Goal: Task Accomplishment & Management: Use online tool/utility

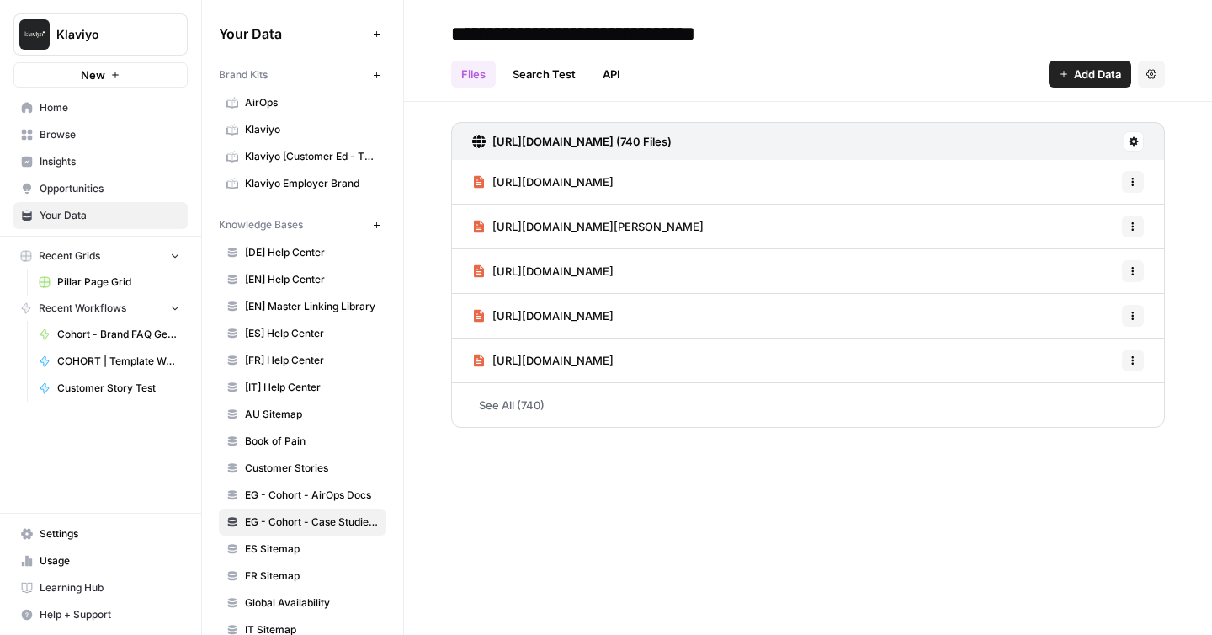
click at [646, 516] on div "**********" at bounding box center [808, 317] width 808 height 635
click at [378, 228] on icon "button" at bounding box center [376, 225] width 9 height 9
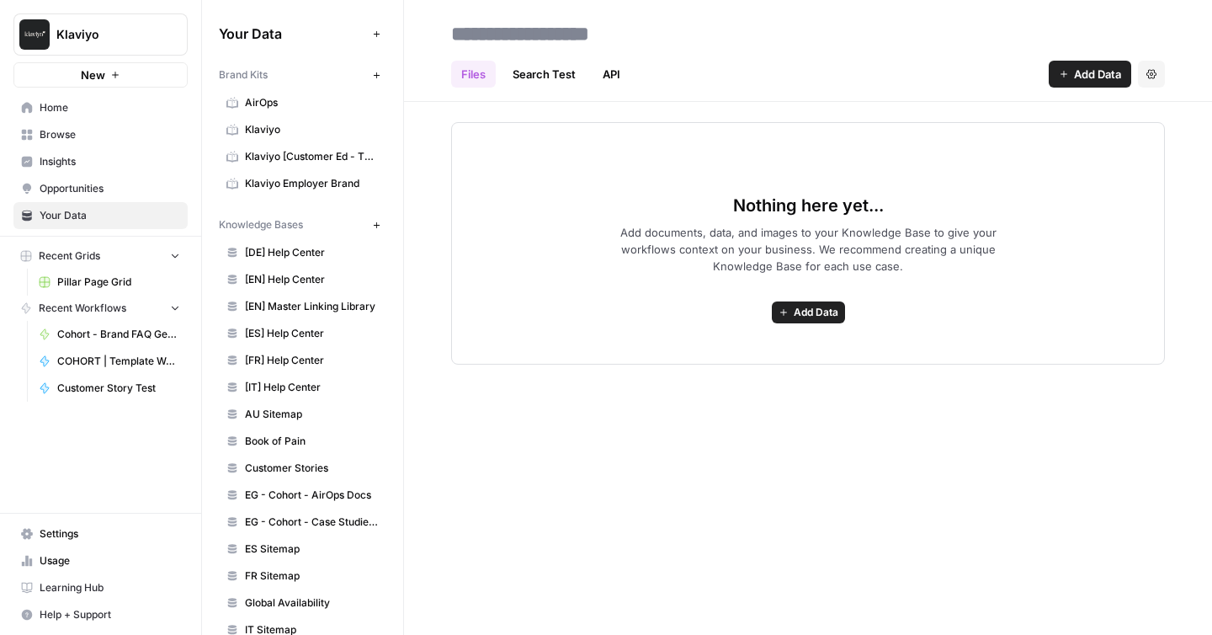
click at [607, 72] on link "API" at bounding box center [612, 74] width 38 height 27
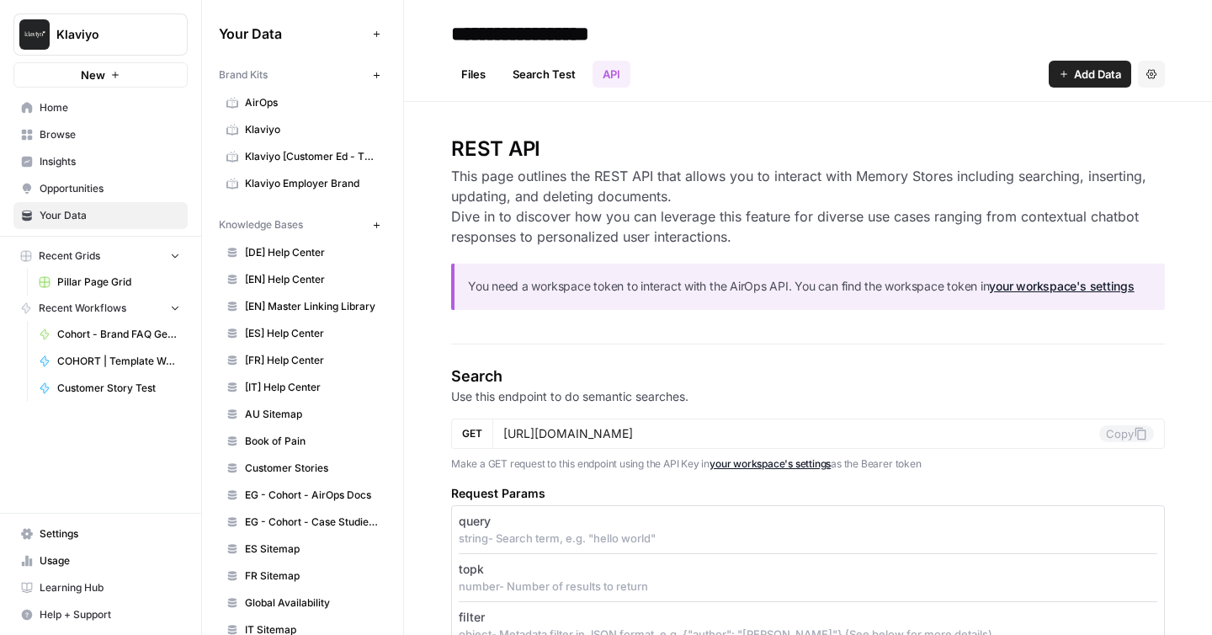
click at [476, 70] on link "Files" at bounding box center [473, 74] width 45 height 27
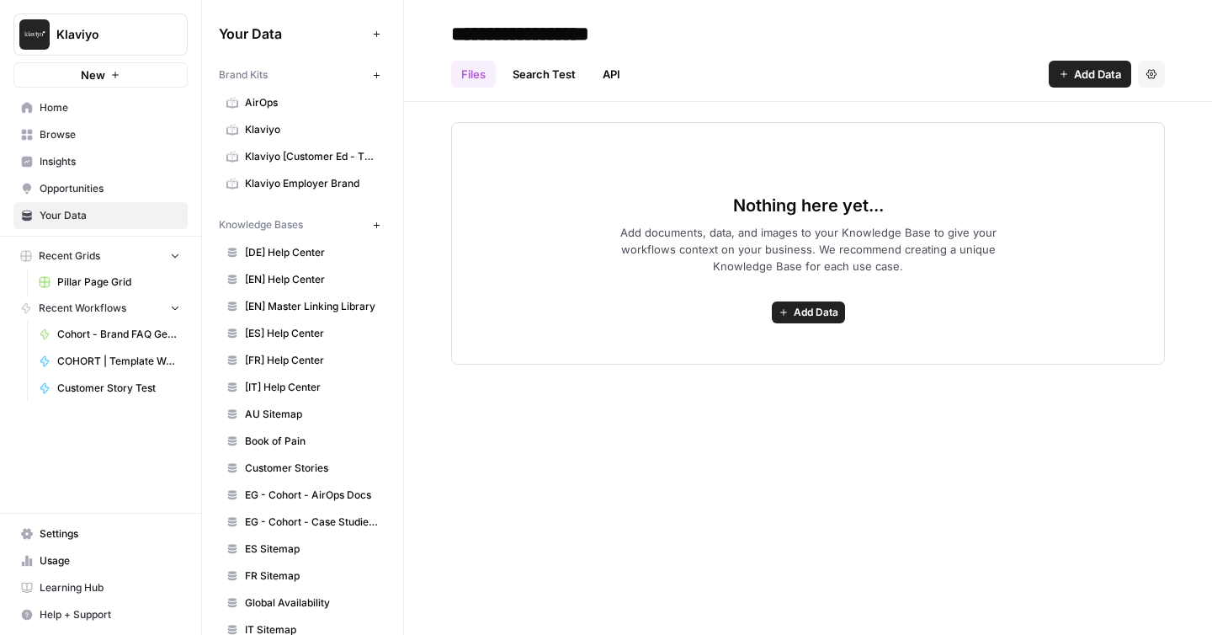
click at [540, 83] on link "Search Test" at bounding box center [544, 74] width 83 height 27
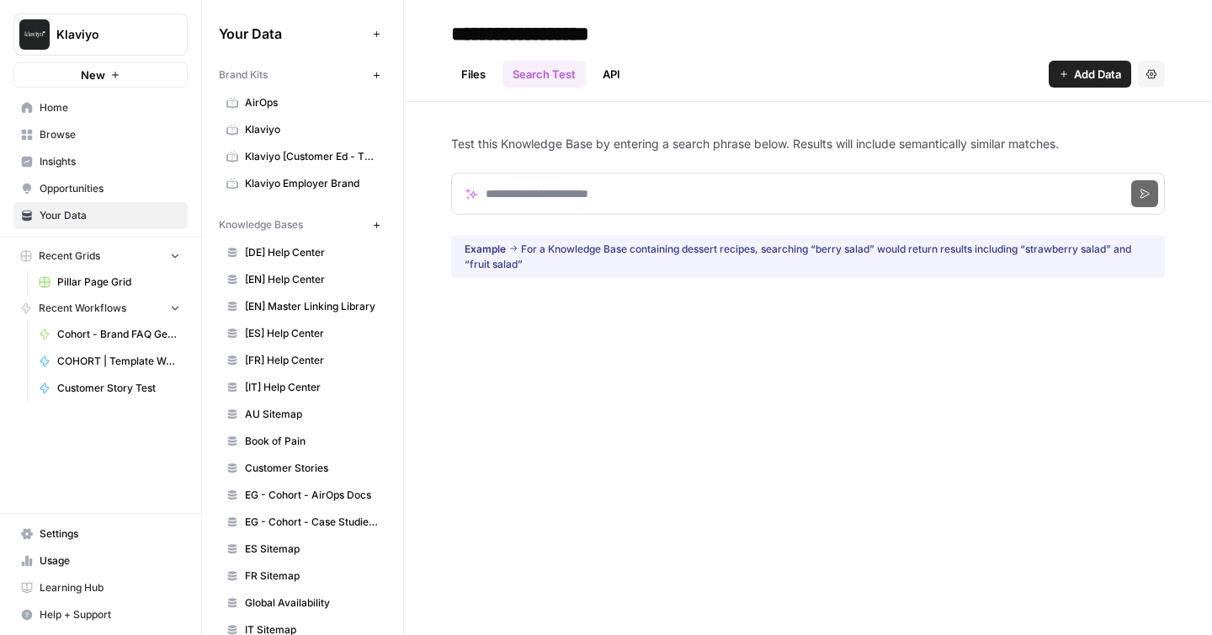
click at [476, 73] on link "Files" at bounding box center [473, 74] width 45 height 27
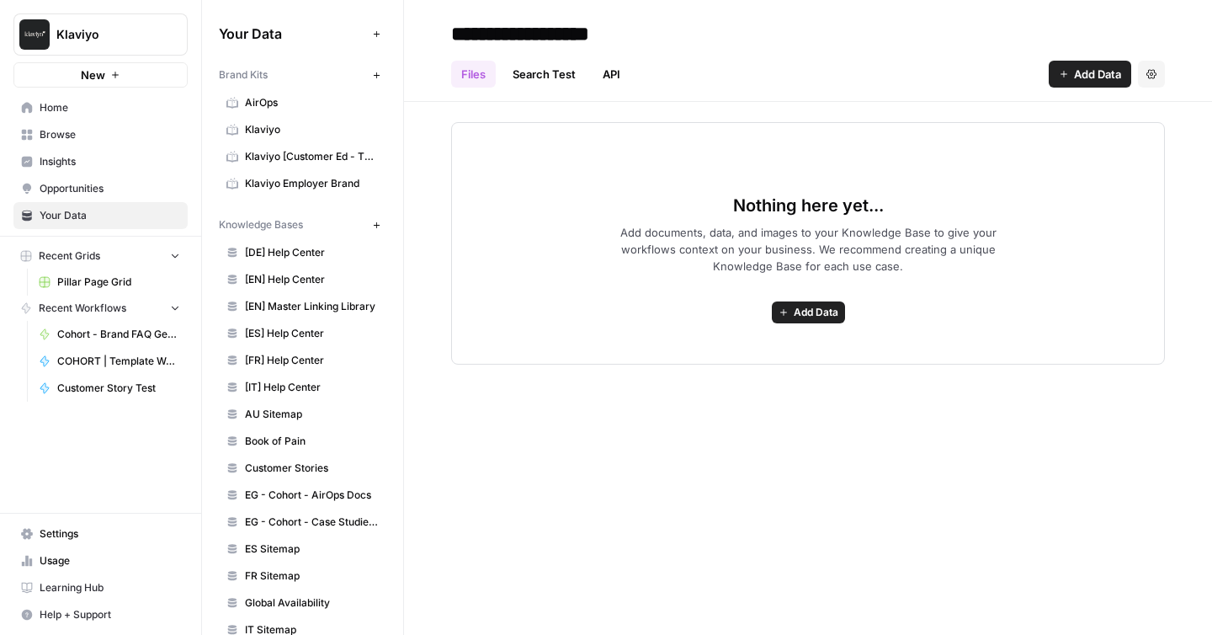
click at [827, 312] on span "Add Data" at bounding box center [816, 312] width 45 height 15
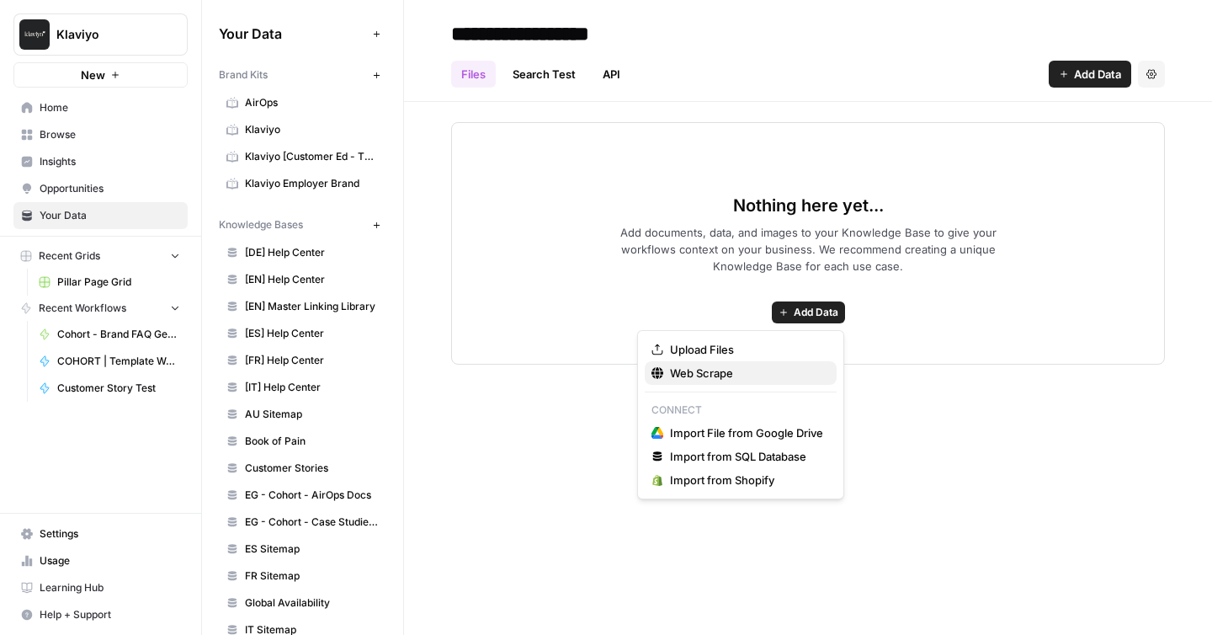
click at [723, 375] on span "Web Scrape" at bounding box center [746, 373] width 153 height 17
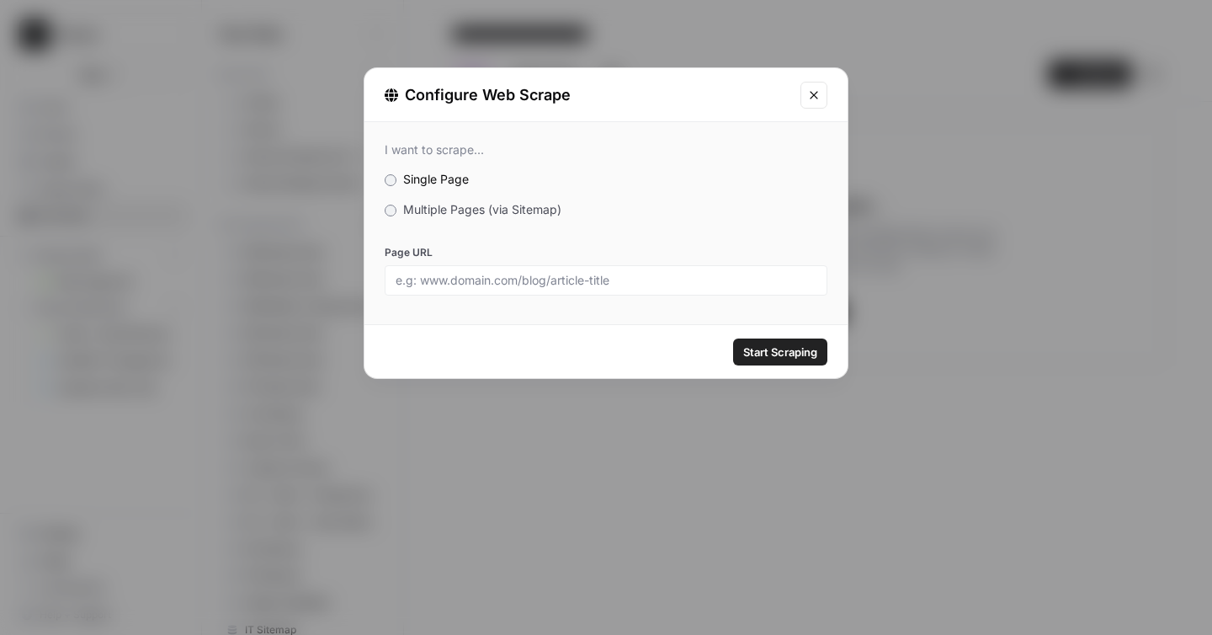
click at [455, 213] on span "Multiple Pages (via Sitemap)" at bounding box center [482, 209] width 158 height 14
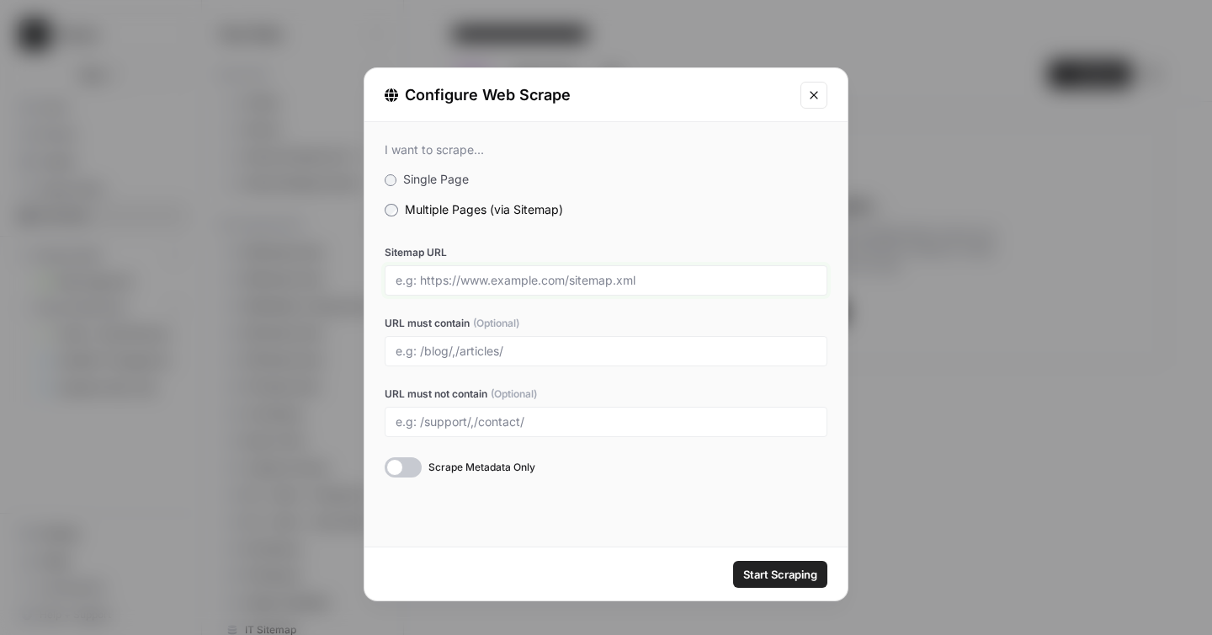
click at [516, 285] on input "Sitemap URL" at bounding box center [606, 280] width 421 height 15
paste input "[URL][DOMAIN_NAME]"
type input "[URL][DOMAIN_NAME]"
click at [594, 311] on div "Sitemap URL https://developers.google.com/sitemap.xml URL must contain (Optiona…" at bounding box center [606, 361] width 443 height 232
click at [540, 352] on input "URL must contain (Optional)" at bounding box center [606, 350] width 421 height 15
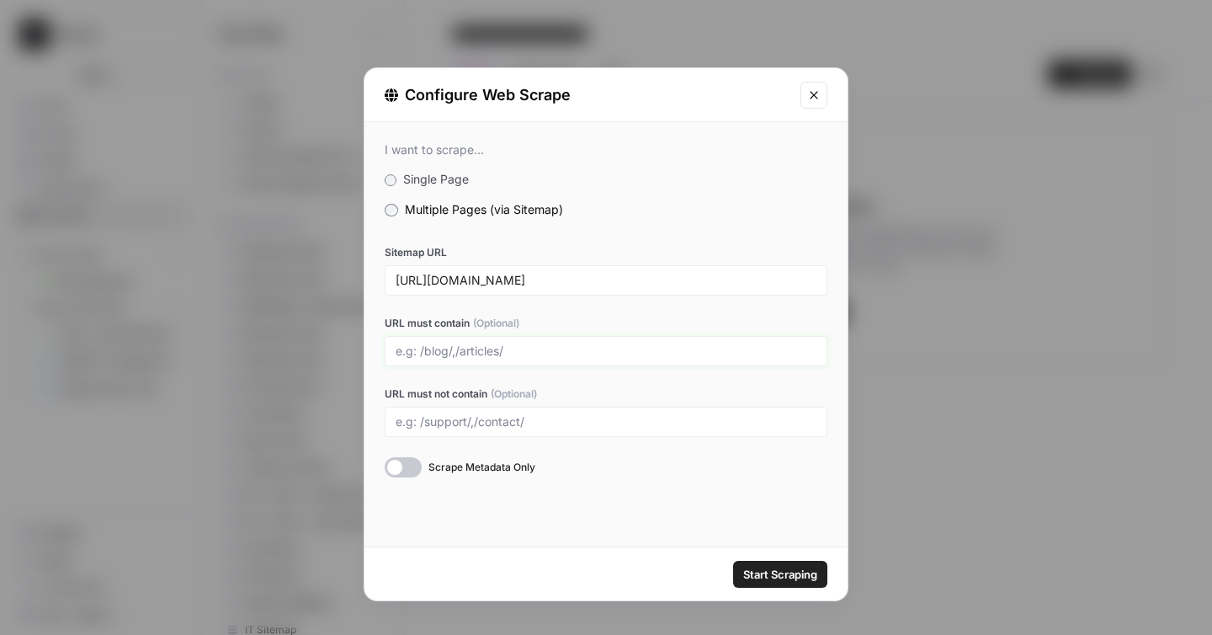
paste input "/workspace"
click at [572, 380] on div "Sitemap URL https://developers.google.com/sitemap.xml URL must contain (Optiona…" at bounding box center [606, 361] width 443 height 232
click at [521, 354] on input "/workspace" at bounding box center [606, 350] width 421 height 15
paste input "/apps-script"
type input "/workspace, /apps-script"
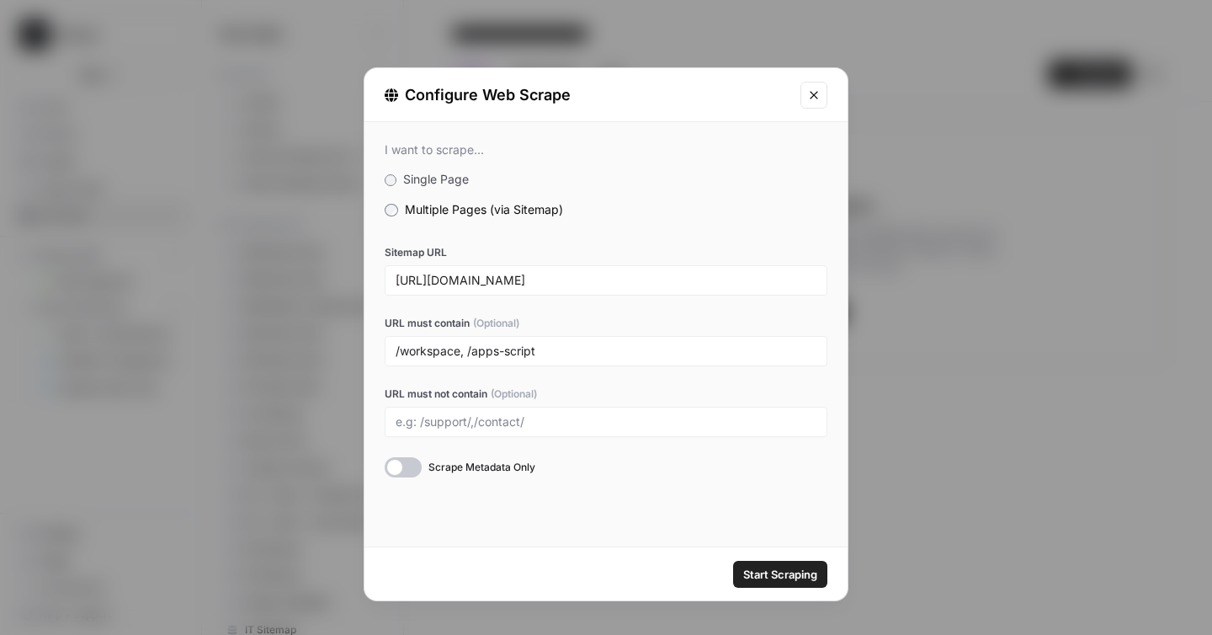
click at [596, 532] on div "I want to scrape... Single Page Multiple Pages (via Sitemap) Sitemap URL https:…" at bounding box center [606, 334] width 483 height 424
click at [593, 514] on div "I want to scrape... Single Page Multiple Pages (via Sitemap) Sitemap URL https:…" at bounding box center [606, 334] width 483 height 424
click at [792, 572] on span "Start Scraping" at bounding box center [780, 574] width 74 height 17
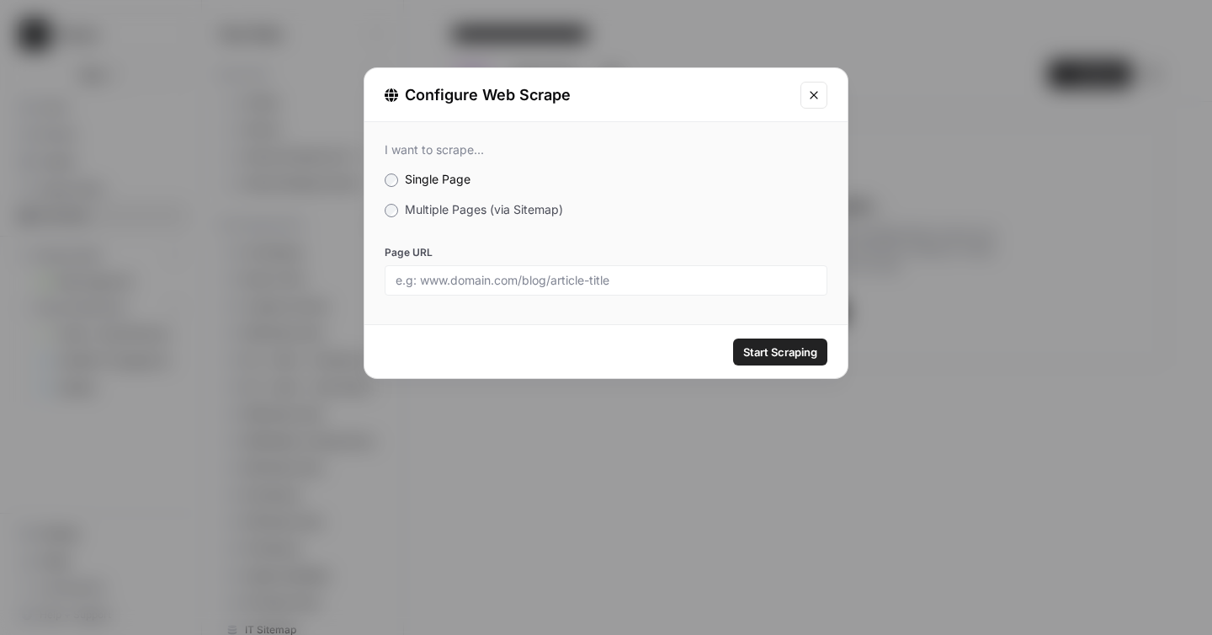
click at [812, 96] on icon "Close modal" at bounding box center [814, 95] width 8 height 8
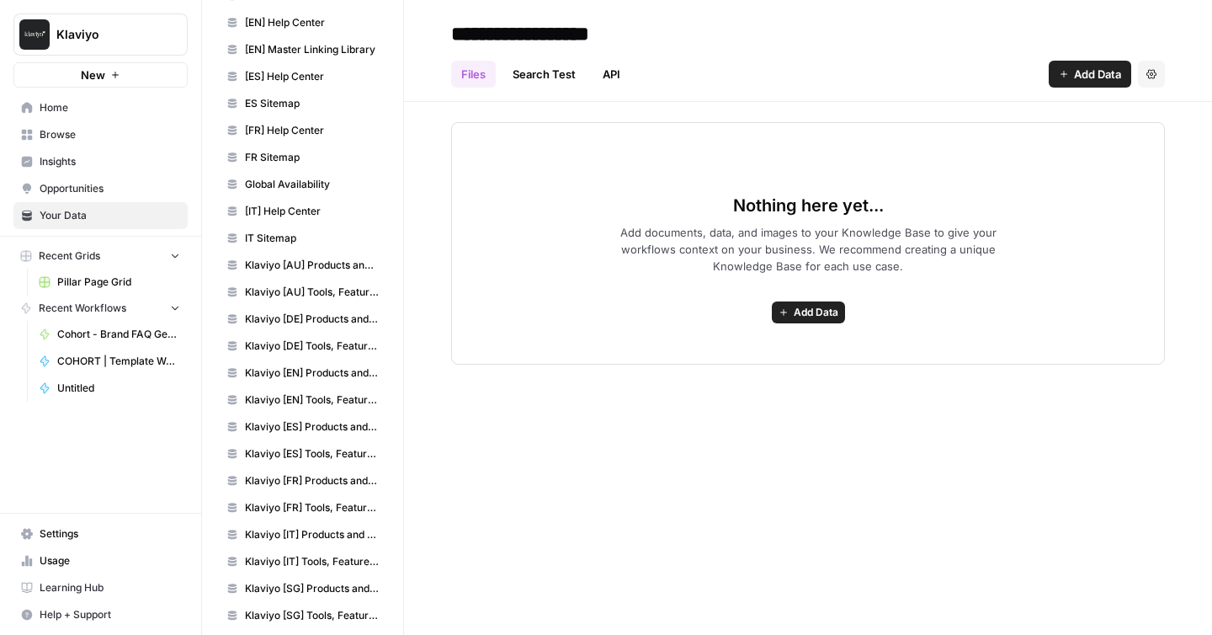
scroll to position [675, 0]
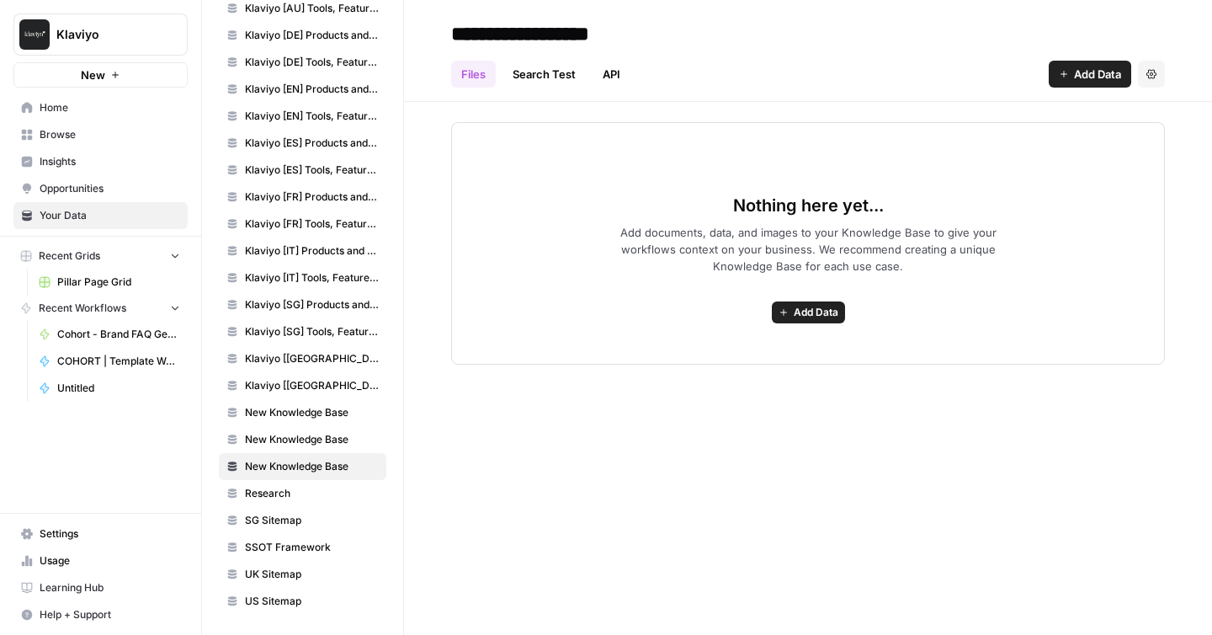
click at [323, 434] on span "New Knowledge Base" at bounding box center [312, 439] width 134 height 15
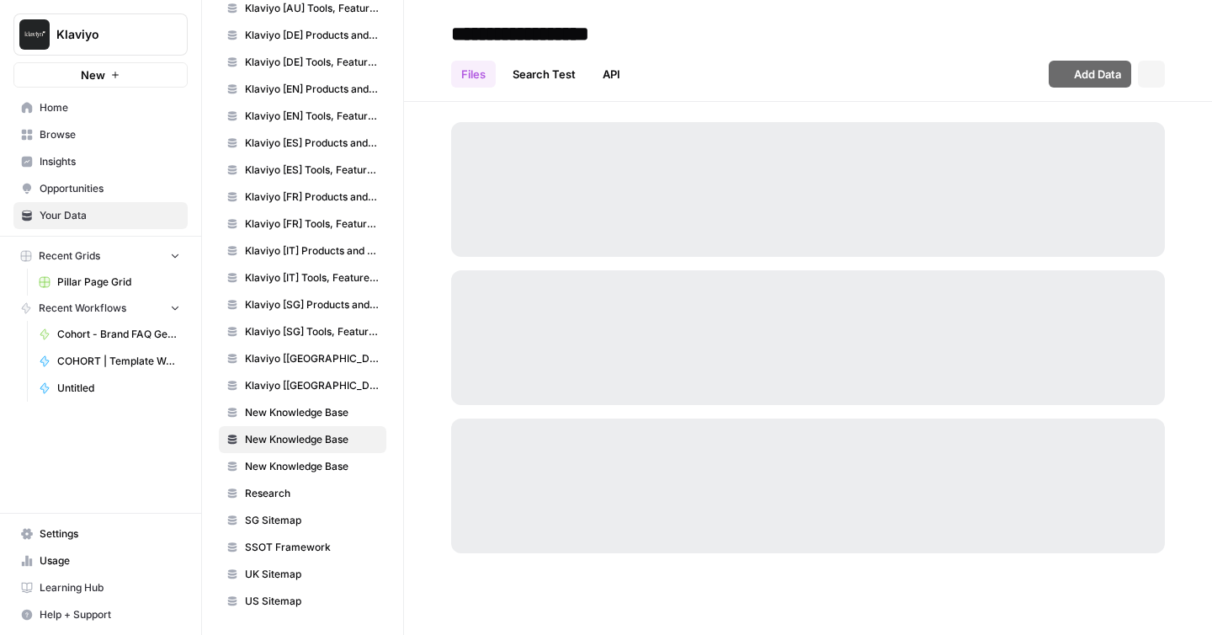
click at [331, 415] on span "New Knowledge Base" at bounding box center [312, 412] width 134 height 15
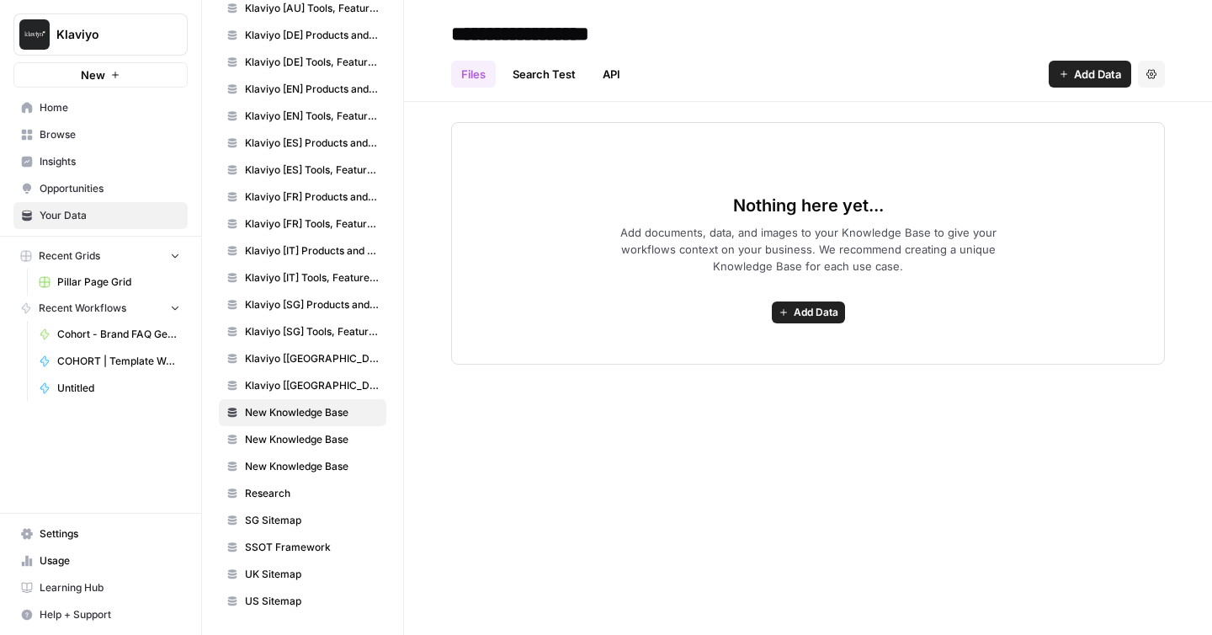
click at [1154, 77] on icon "button" at bounding box center [1152, 73] width 10 height 9
click at [1107, 113] on span "Delete Knowledge Base" at bounding box center [1082, 113] width 125 height 17
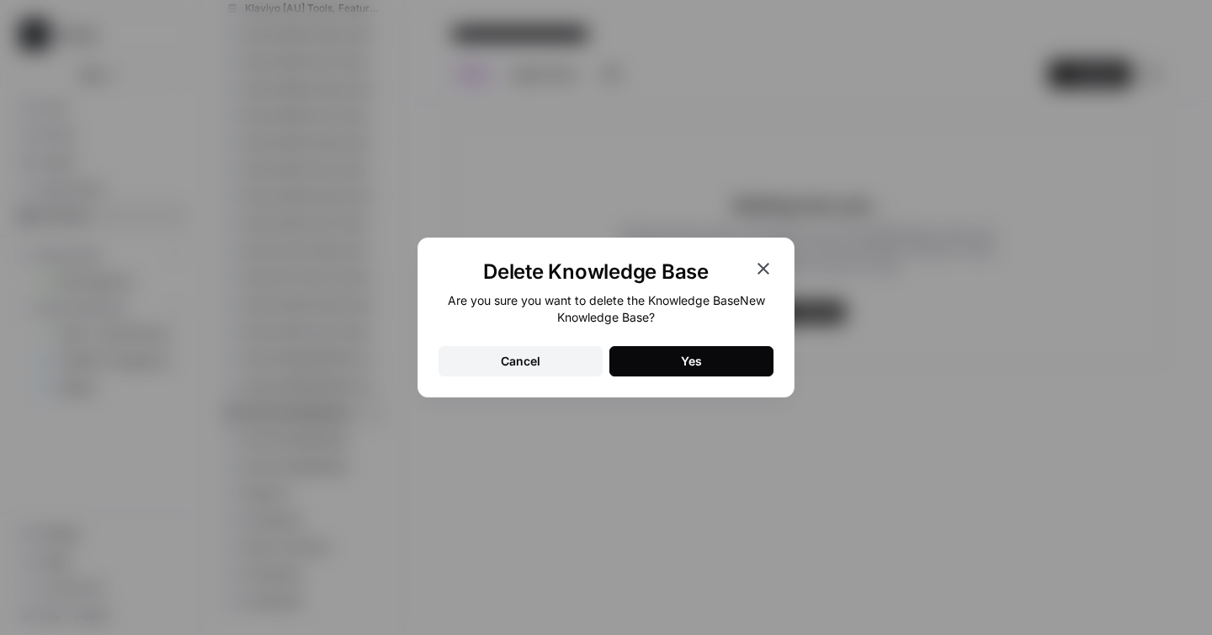
click at [695, 362] on div "Yes" at bounding box center [691, 361] width 21 height 17
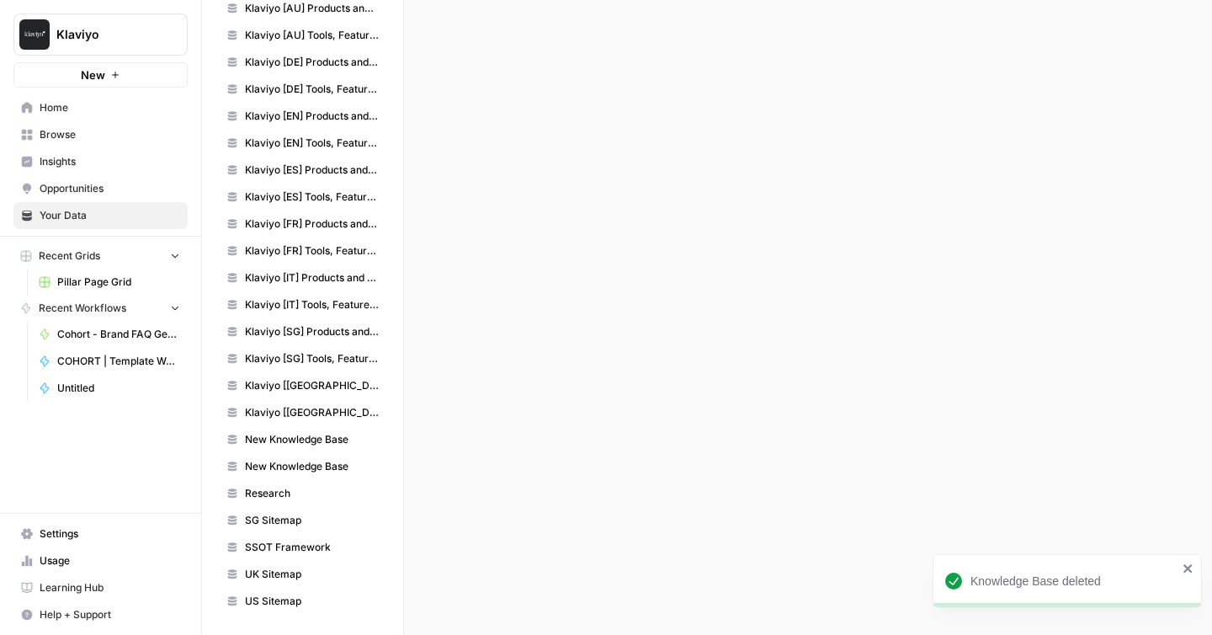
scroll to position [648, 0]
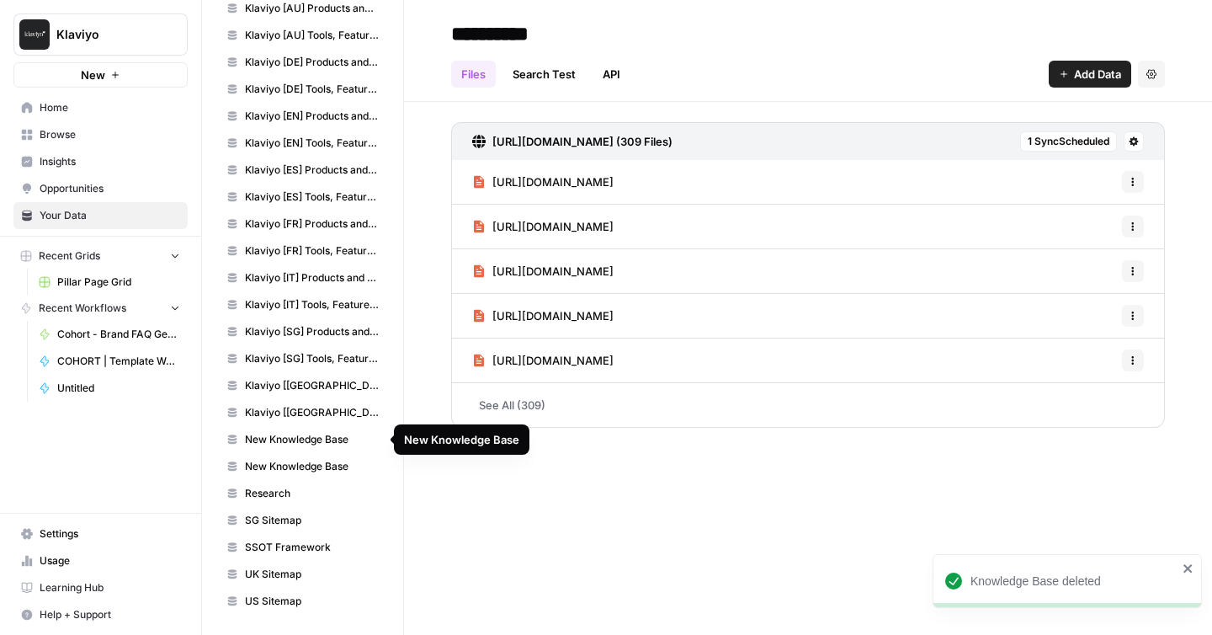
click at [362, 445] on span "New Knowledge Base" at bounding box center [312, 439] width 134 height 15
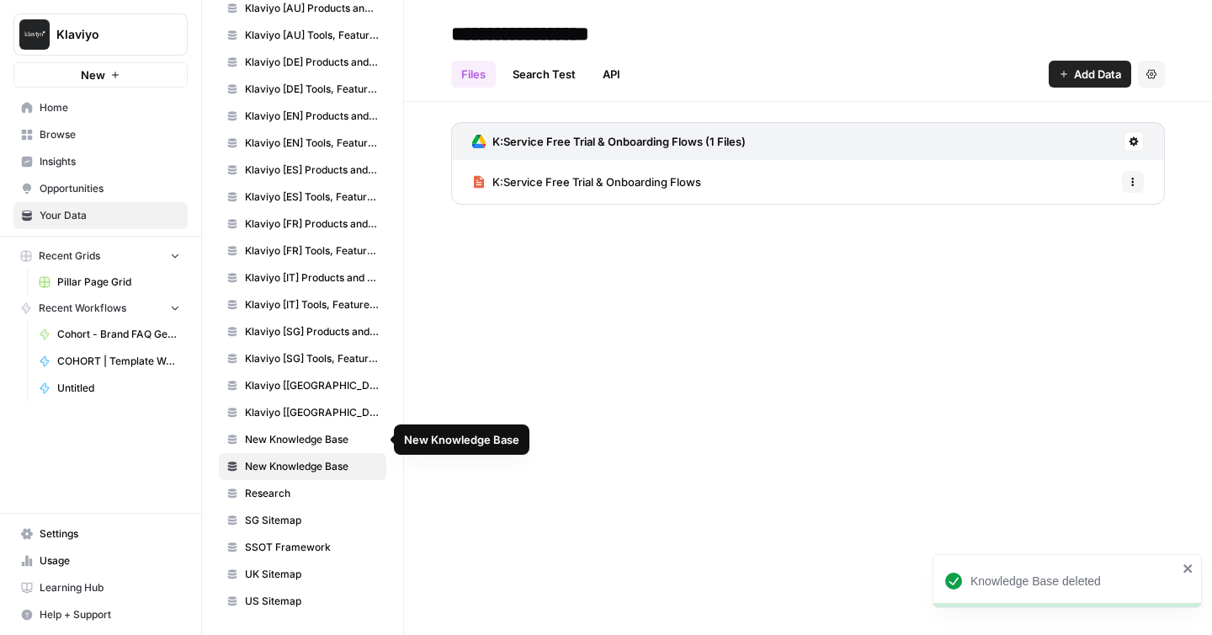
click at [332, 439] on span "New Knowledge Base" at bounding box center [312, 439] width 134 height 15
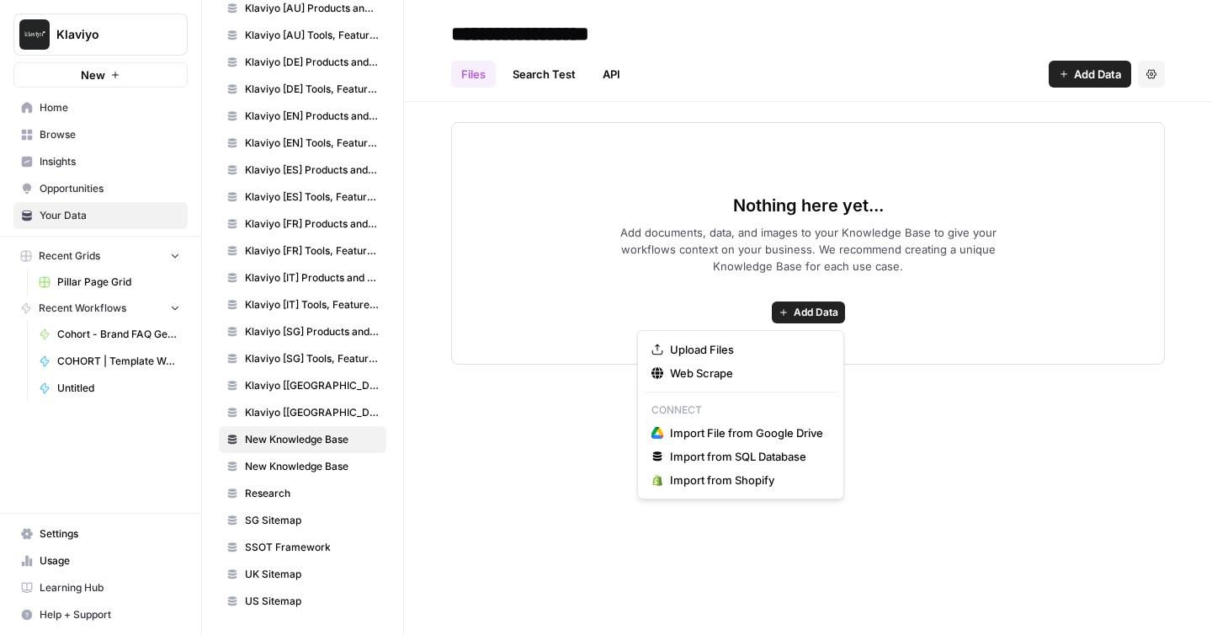
click at [816, 316] on span "Add Data" at bounding box center [816, 312] width 45 height 15
click at [727, 373] on span "Web Scrape" at bounding box center [746, 373] width 153 height 17
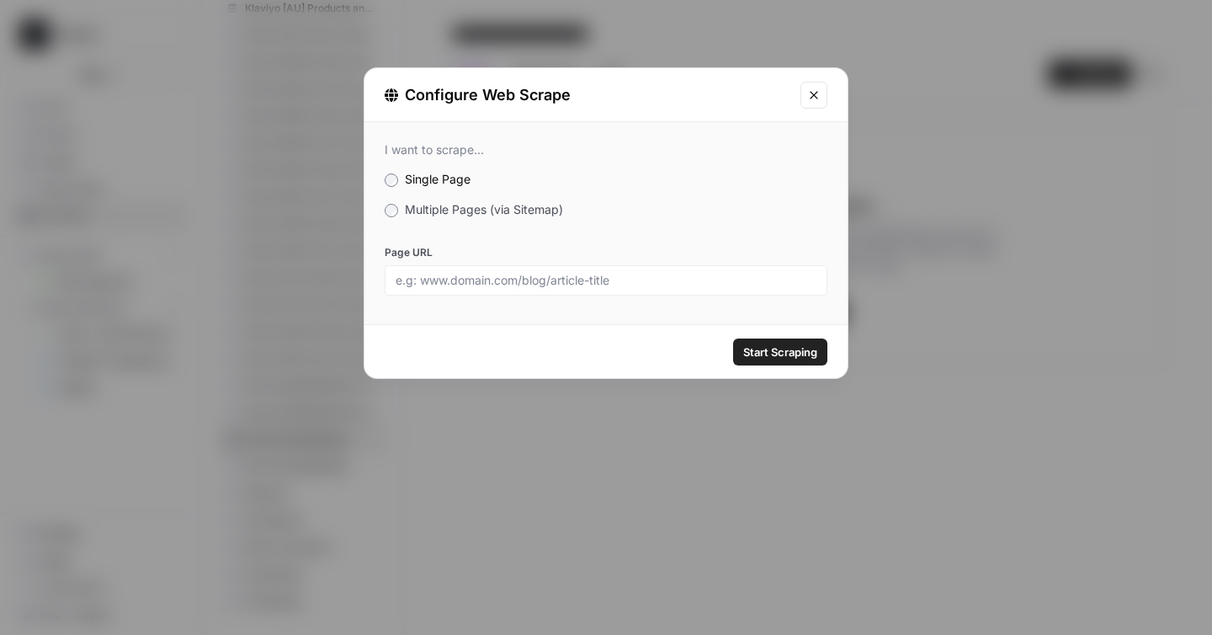
click at [546, 207] on span "Multiple Pages (via Sitemap)" at bounding box center [484, 209] width 158 height 14
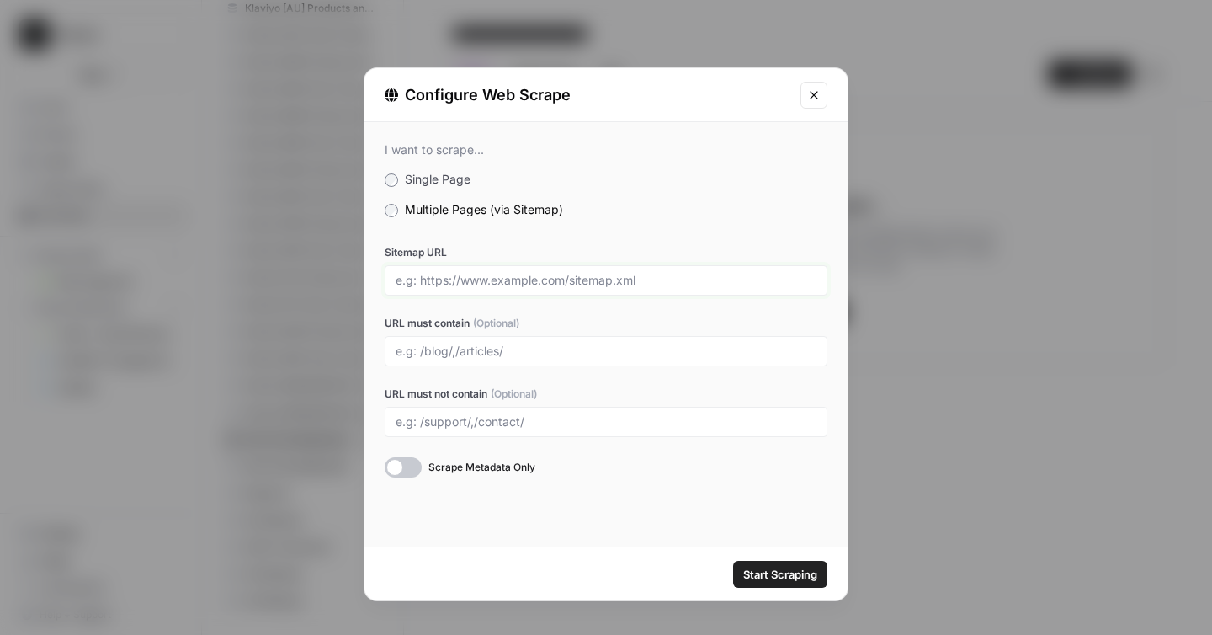
click at [540, 284] on input "Sitemap URL" at bounding box center [606, 280] width 421 height 15
paste input "/apps-script"
type input "/apps-script"
click at [535, 351] on input "URL must contain (Optional)" at bounding box center [606, 350] width 421 height 15
click at [536, 291] on div at bounding box center [606, 280] width 443 height 30
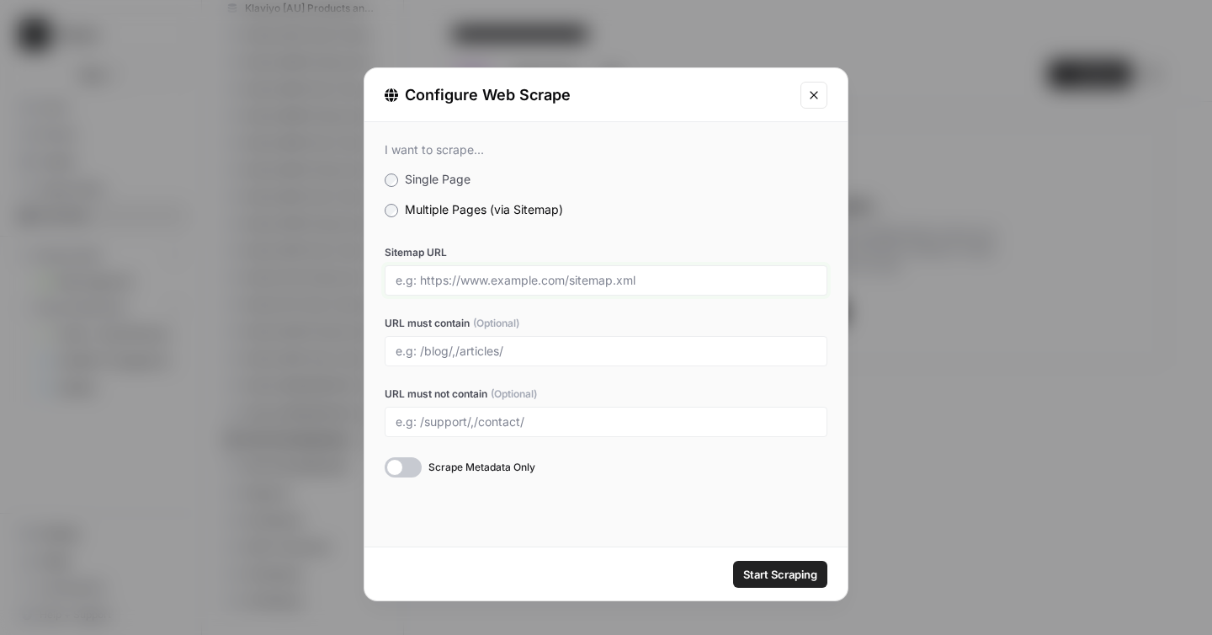
click at [532, 282] on input "Sitemap URL" at bounding box center [606, 280] width 421 height 15
paste input "[URL][DOMAIN_NAME]"
type input "[URL][DOMAIN_NAME]"
click at [542, 343] on input "URL must contain (Optional)" at bounding box center [606, 350] width 421 height 15
paste input "/workspace"
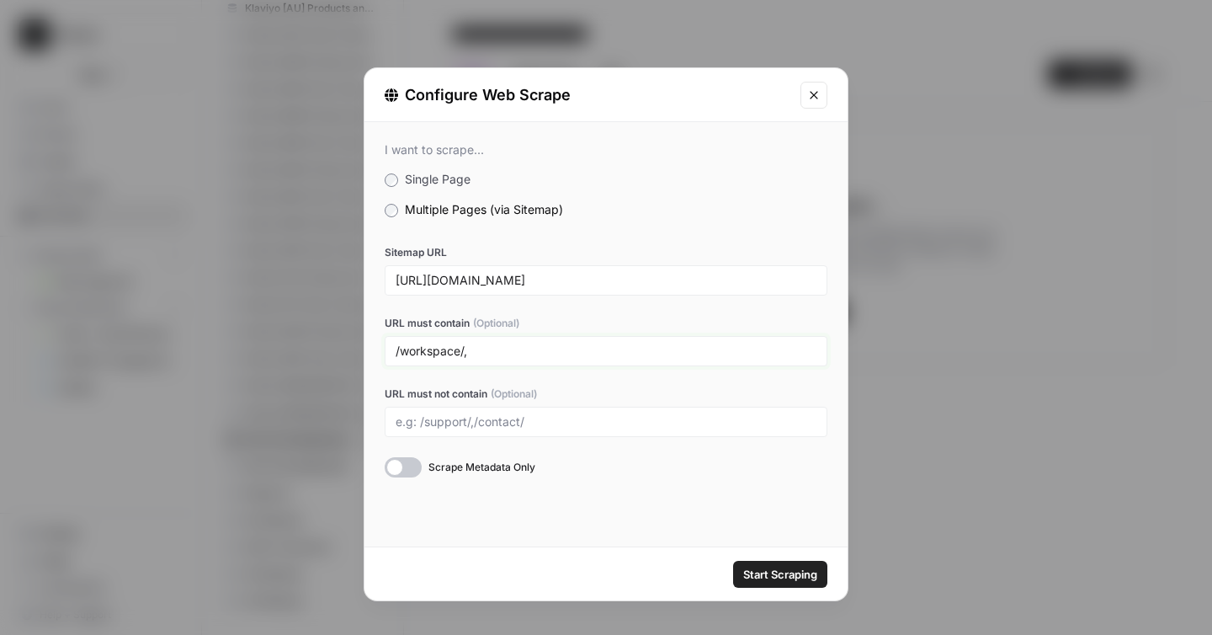
paste input "/apps-script/"
type input "/workspace/, /apps-script/"
click at [492, 525] on div "I want to scrape... Single Page Multiple Pages (via Sitemap) Sitemap URL [URL][…" at bounding box center [606, 334] width 483 height 424
click at [780, 579] on span "Start Scraping" at bounding box center [780, 574] width 74 height 17
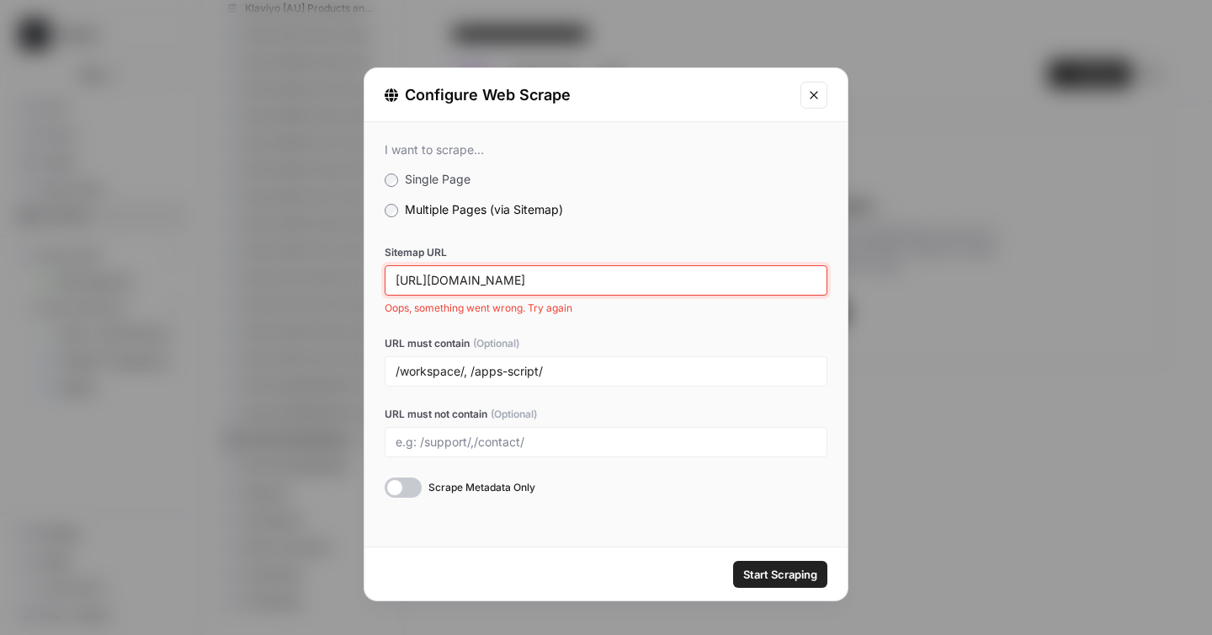
click at [671, 286] on input "[URL][DOMAIN_NAME]" at bounding box center [606, 280] width 421 height 15
click at [691, 336] on label "URL must contain (Optional)" at bounding box center [606, 343] width 443 height 15
click at [691, 364] on input "/workspace/, /apps-script/" at bounding box center [606, 371] width 421 height 15
click at [758, 567] on span "Start Scraping" at bounding box center [780, 574] width 74 height 17
click at [780, 572] on span "Start Scraping" at bounding box center [780, 574] width 74 height 17
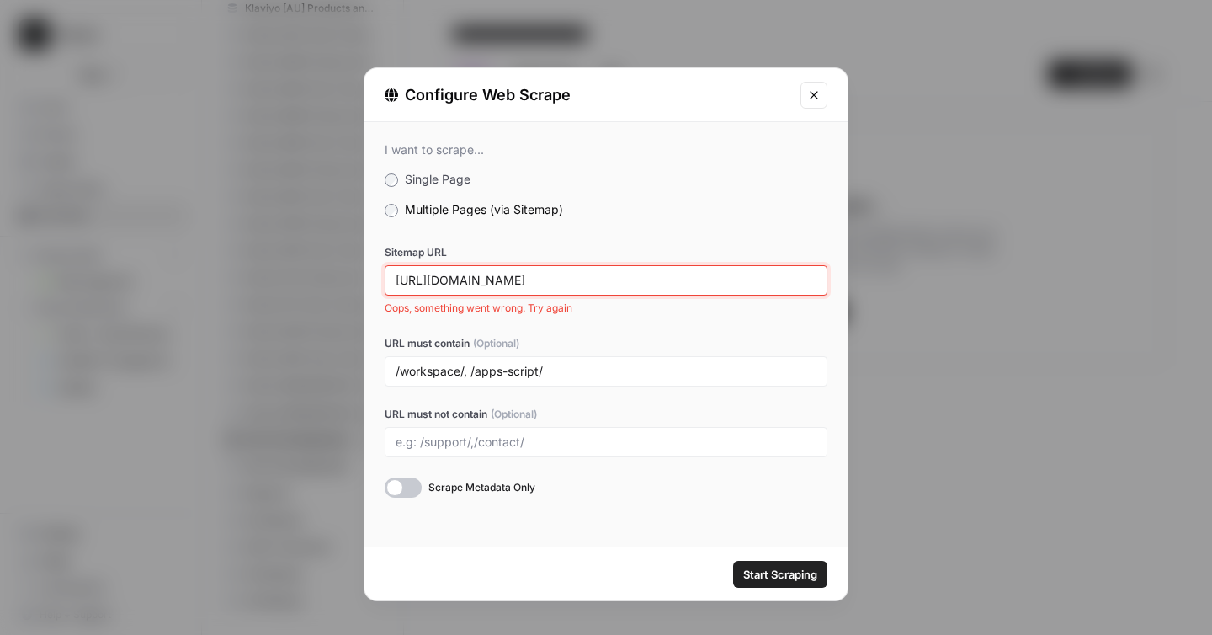
click at [571, 275] on input "[URL][DOMAIN_NAME]" at bounding box center [606, 280] width 421 height 15
paste input "_2_of_40"
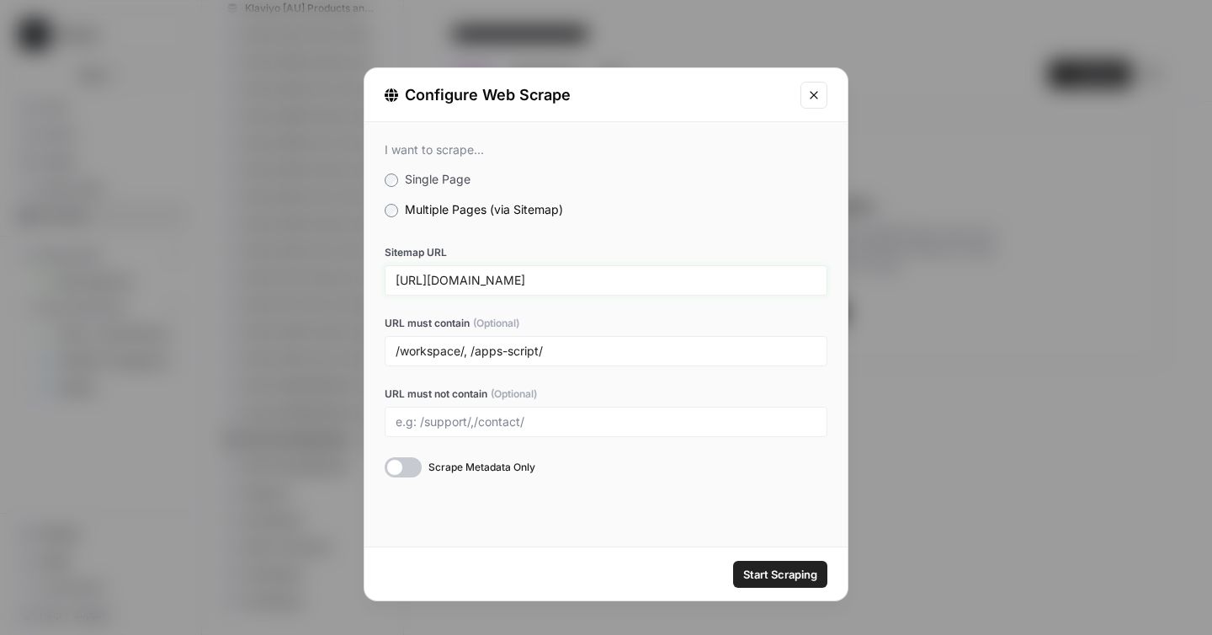
type input "[URL][DOMAIN_NAME]"
click at [598, 328] on label "URL must contain (Optional)" at bounding box center [606, 323] width 443 height 15
click at [598, 343] on input "/workspace/, /apps-script/" at bounding box center [606, 350] width 421 height 15
click at [577, 476] on div "I want to scrape... Single Page Multiple Pages (via Sitemap) Sitemap URL [URL][…" at bounding box center [606, 309] width 483 height 375
click at [764, 564] on button "Start Scraping" at bounding box center [780, 574] width 94 height 27
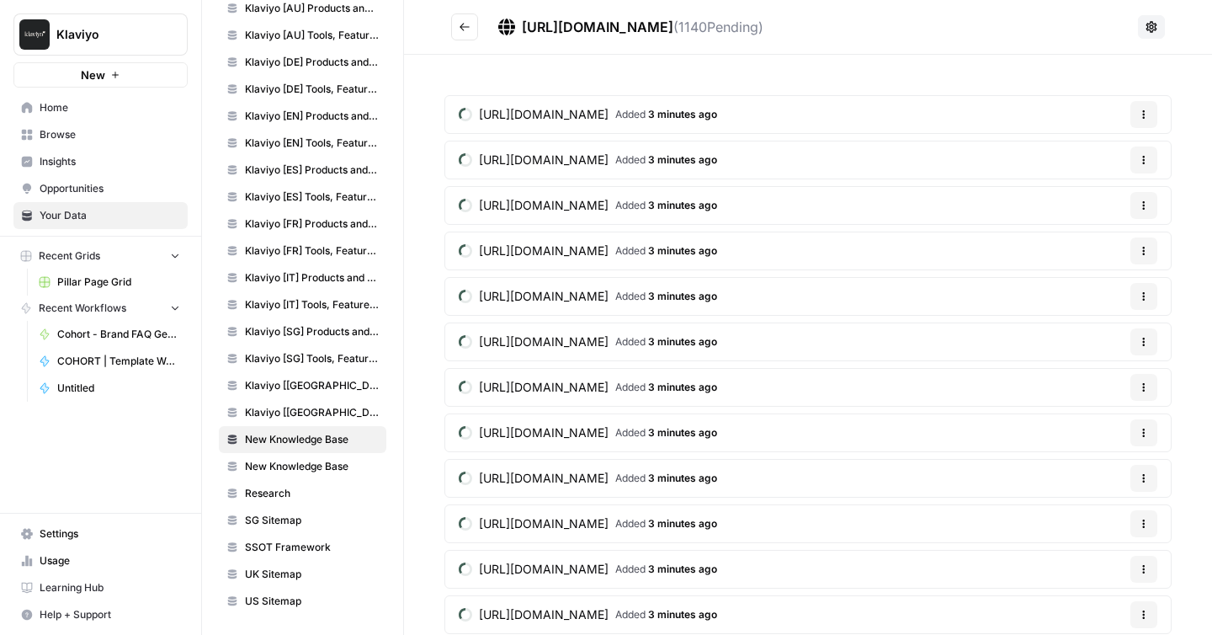
click at [1153, 28] on icon at bounding box center [1152, 26] width 11 height 11
click at [1114, 93] on span "Schedule Data Sync" at bounding box center [1091, 88] width 104 height 17
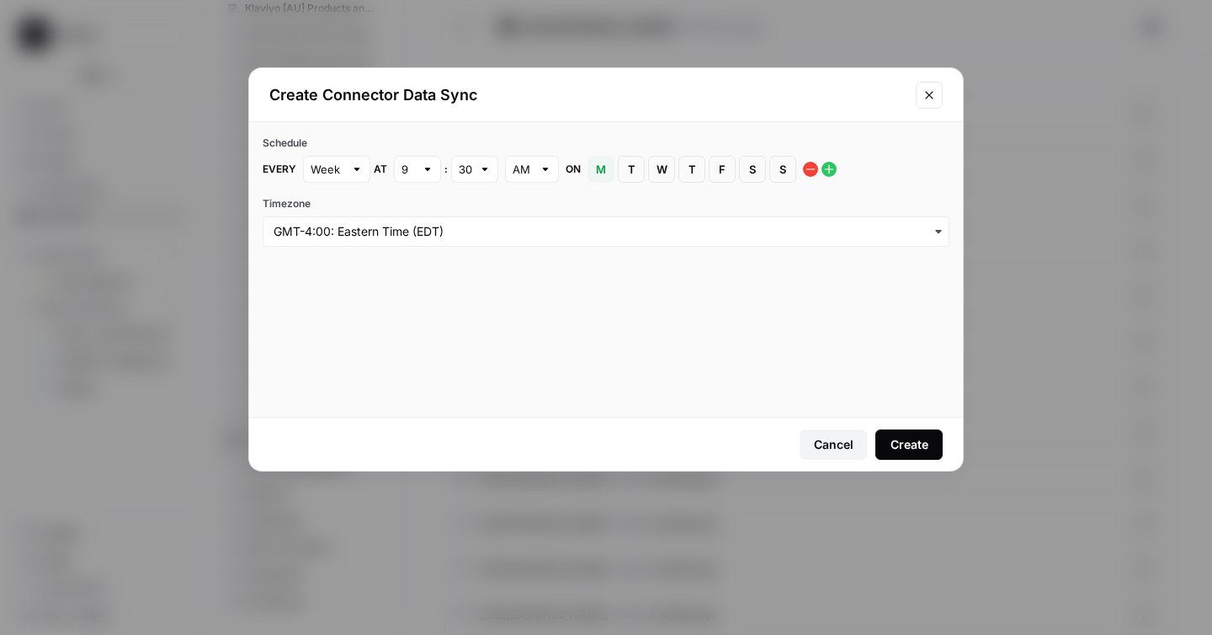
click at [913, 440] on div "Create" at bounding box center [910, 444] width 38 height 17
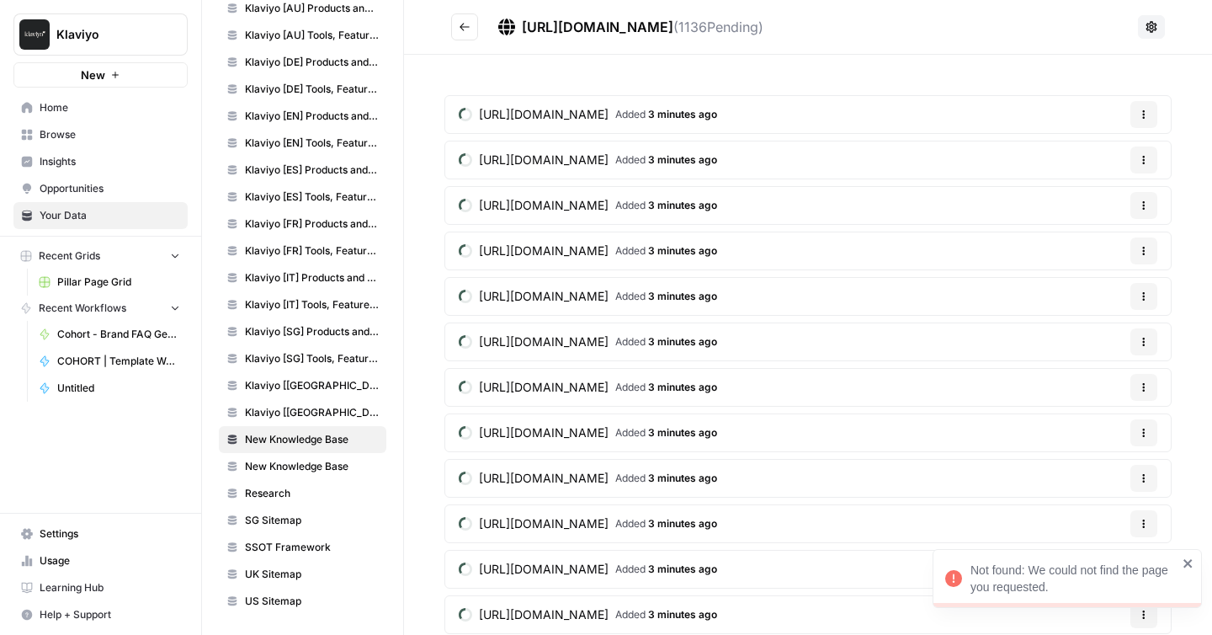
click at [1186, 561] on icon "close" at bounding box center [1188, 563] width 8 height 8
click at [465, 28] on icon "Go back" at bounding box center [465, 27] width 12 height 12
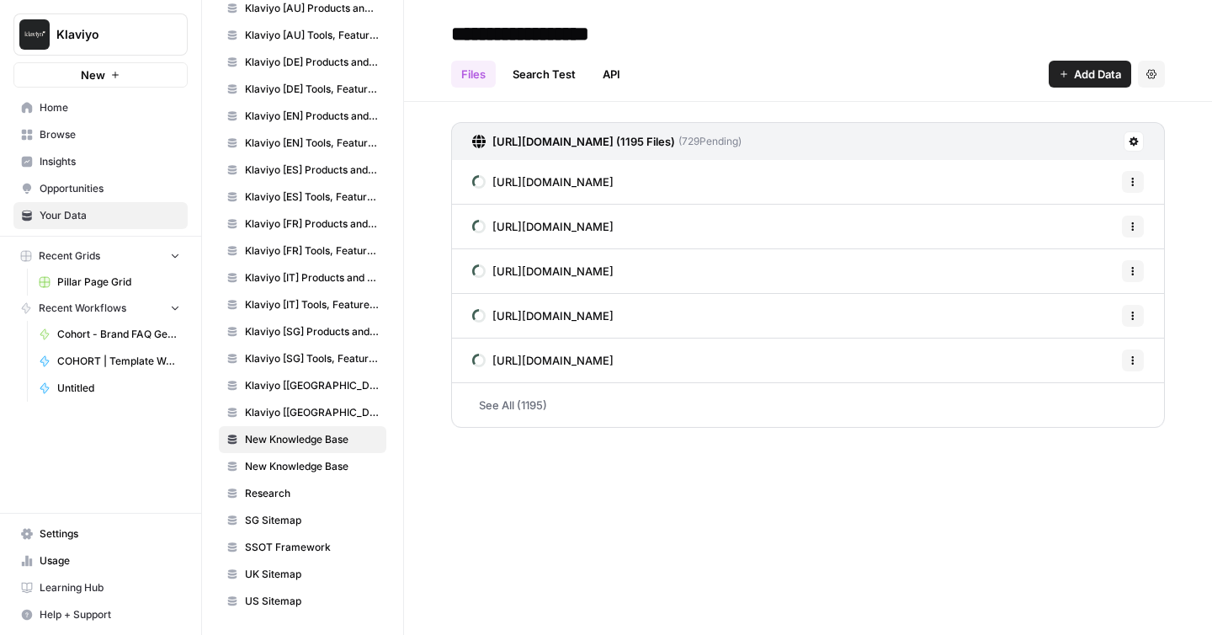
click at [652, 31] on input "**********" at bounding box center [579, 34] width 269 height 34
paste input "**********"
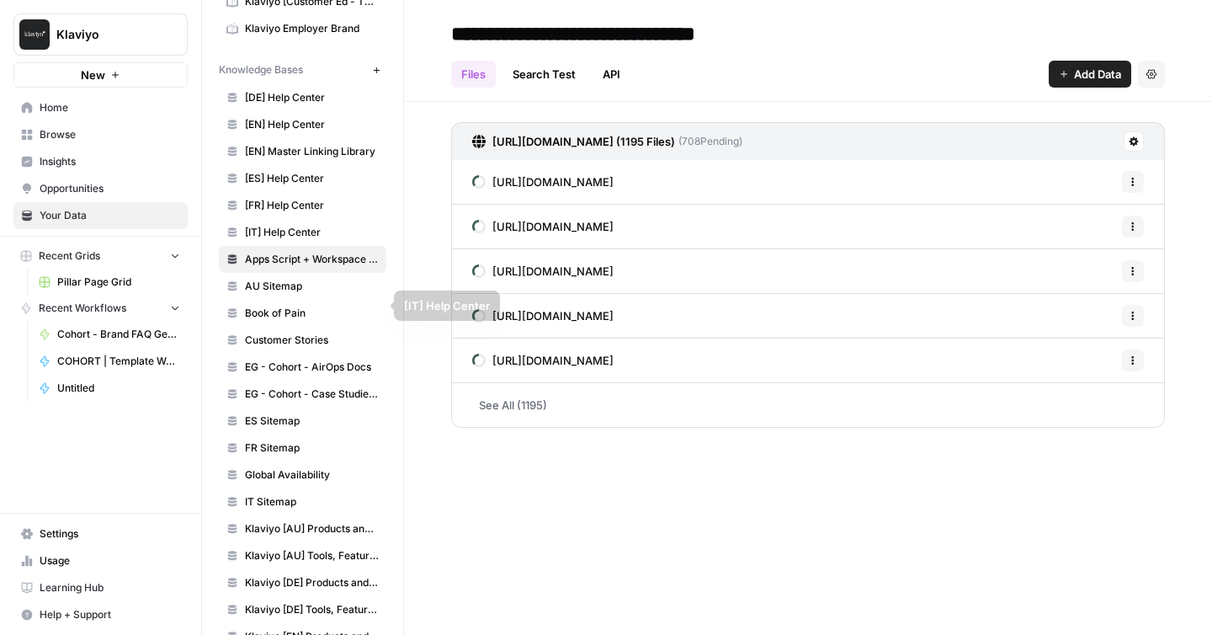
scroll to position [157, 0]
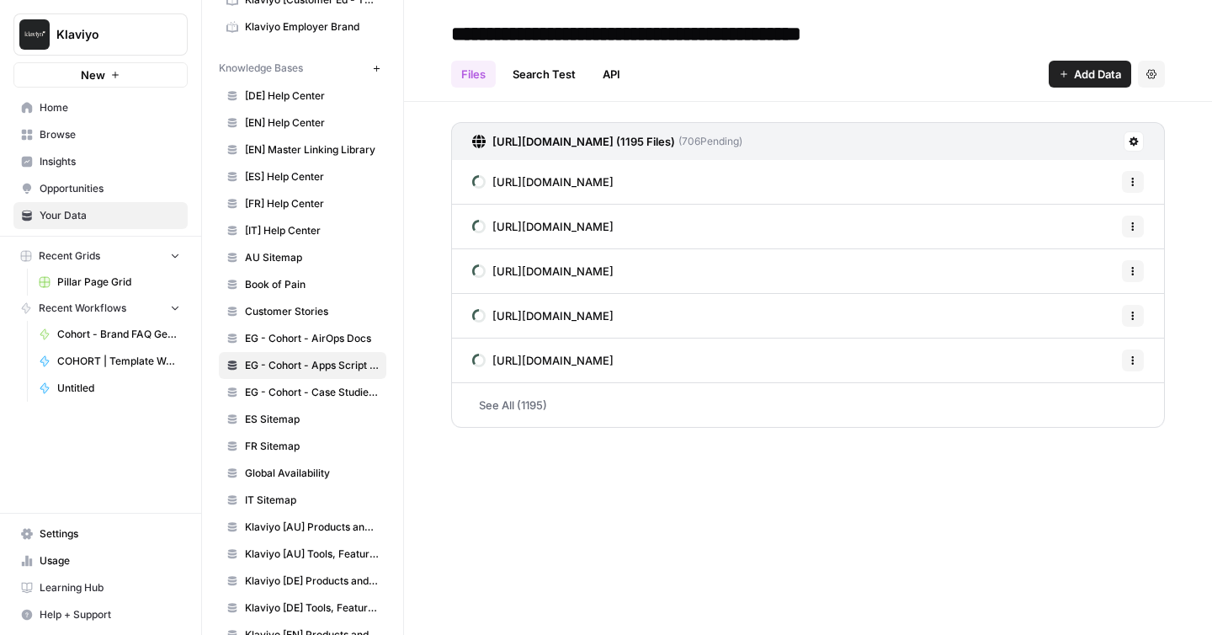
type input "**********"
click at [813, 454] on div "**********" at bounding box center [808, 317] width 808 height 635
click at [615, 70] on link "API" at bounding box center [612, 74] width 38 height 27
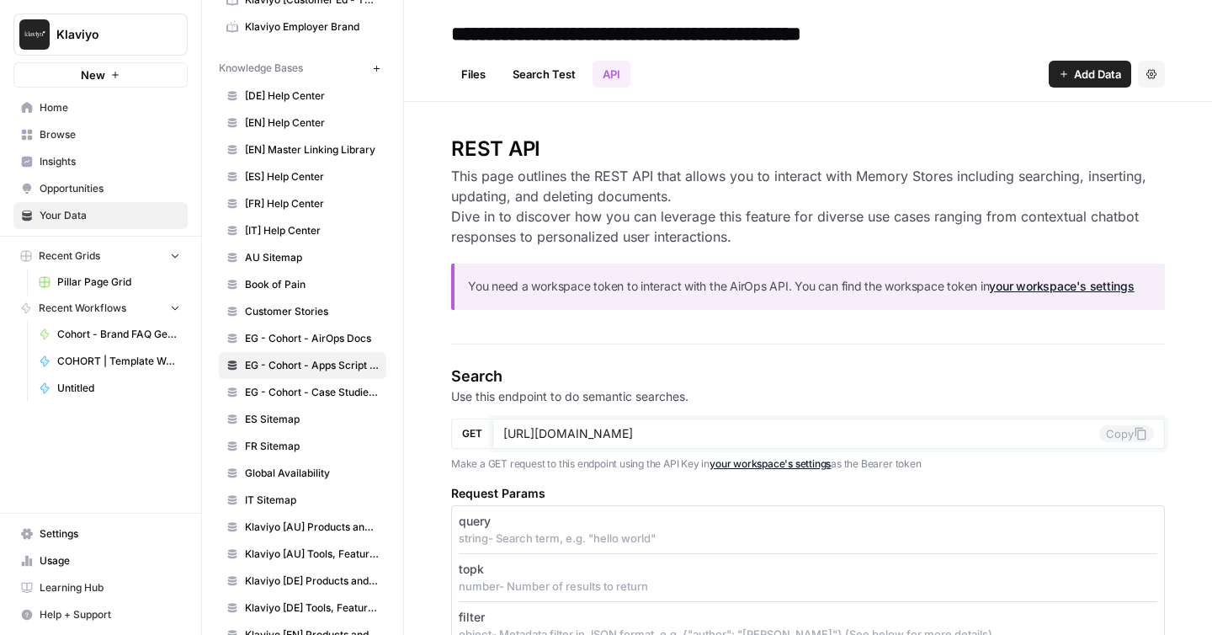
click at [1121, 433] on button "Copy" at bounding box center [1126, 433] width 55 height 17
click at [150, 36] on span "Klaviyo" at bounding box center [107, 34] width 102 height 17
click at [72, 530] on span "Settings" at bounding box center [110, 533] width 141 height 15
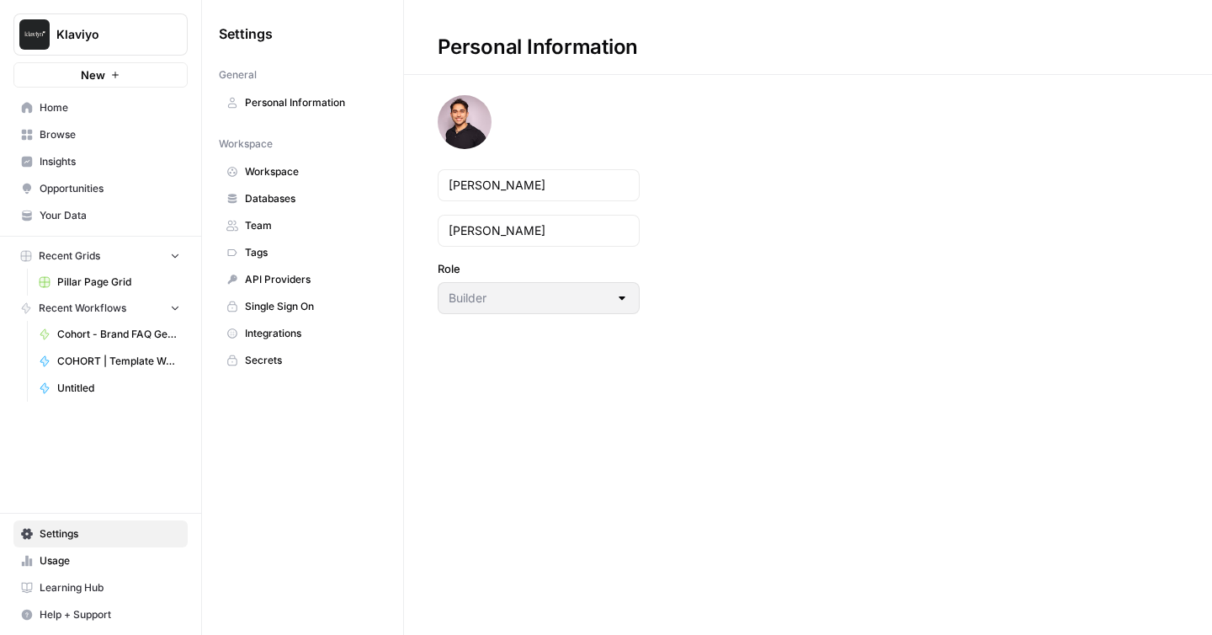
click at [287, 277] on span "API Providers" at bounding box center [312, 279] width 134 height 15
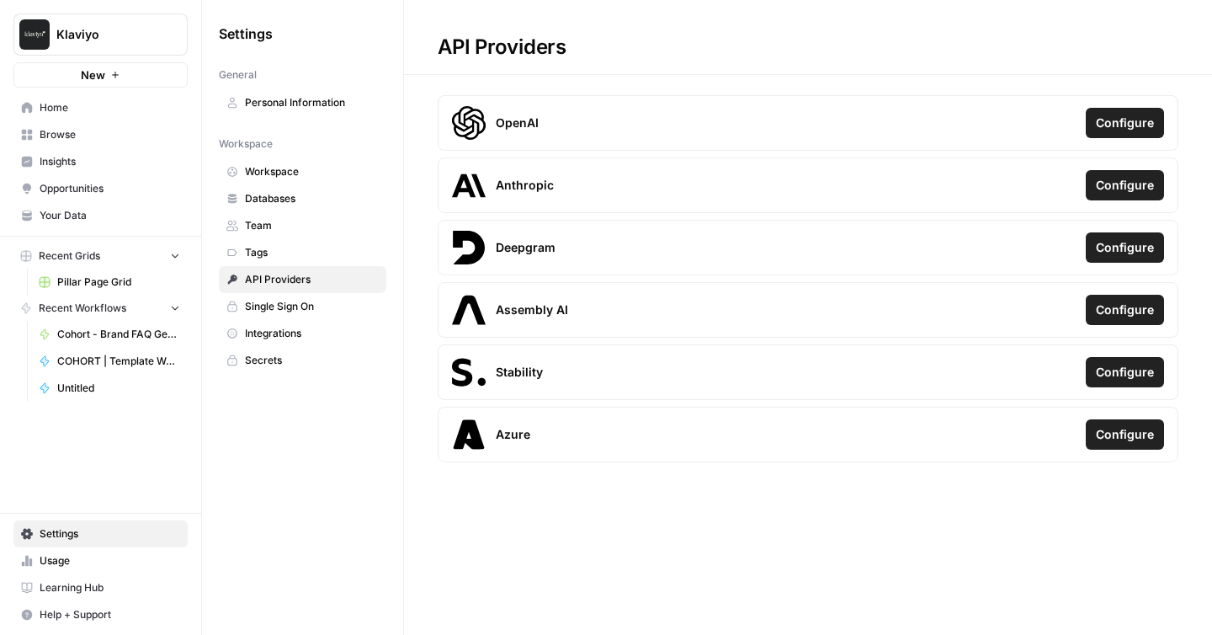
click at [284, 164] on span "Workspace" at bounding box center [312, 171] width 134 height 15
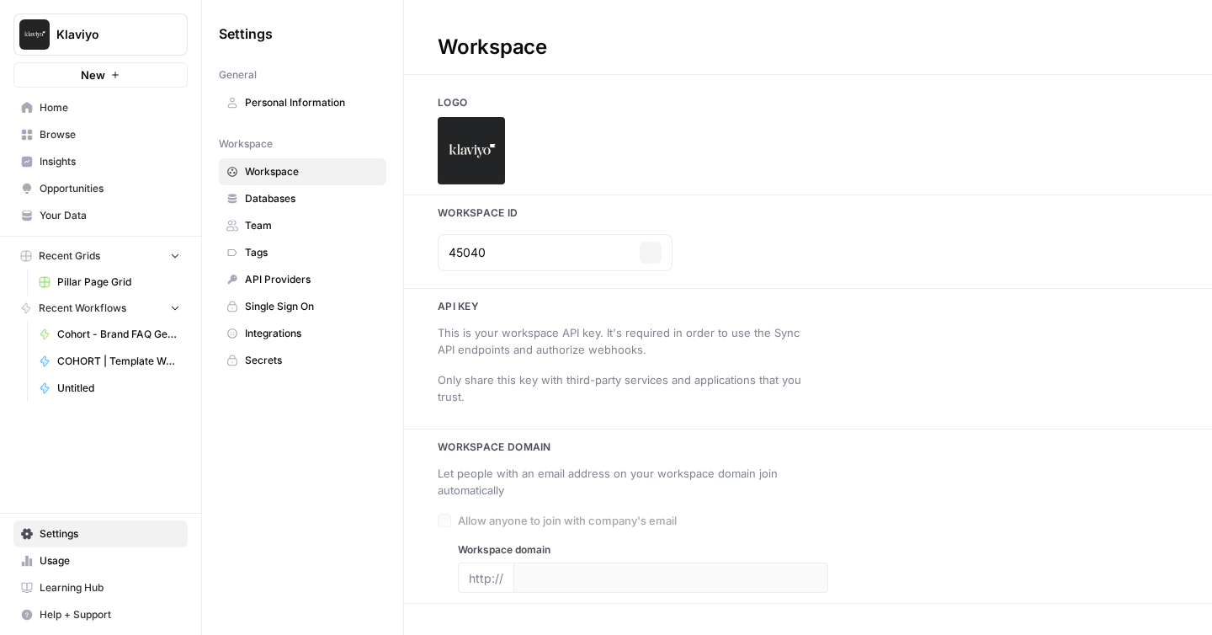
type input "[DOMAIN_NAME]"
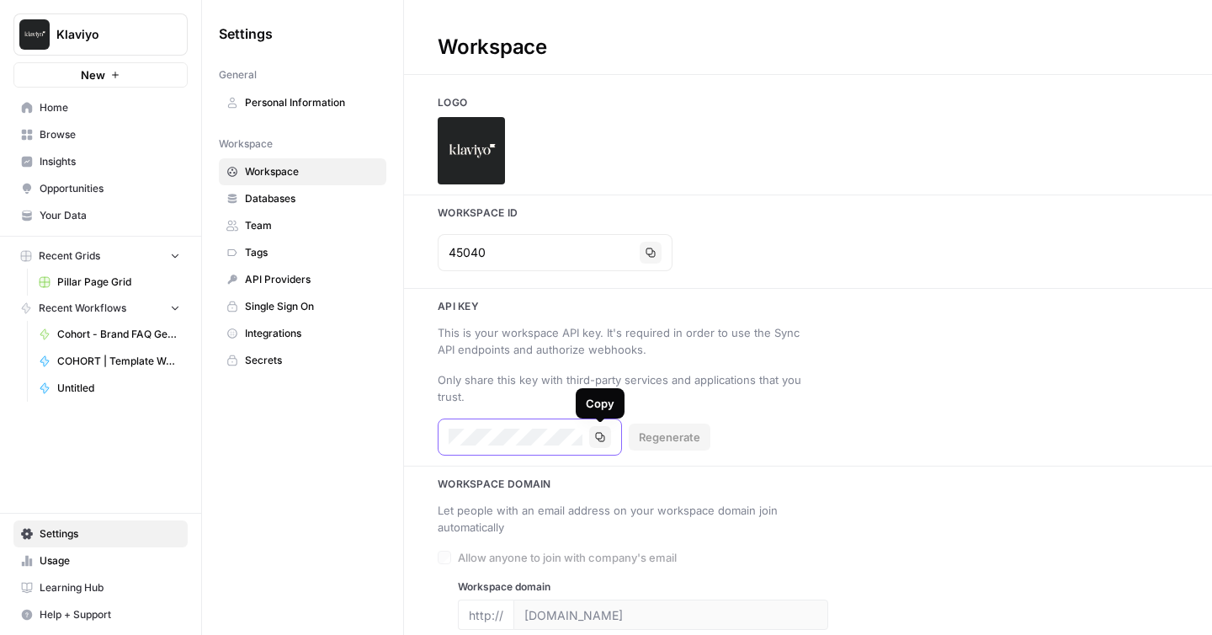
click at [599, 435] on icon "button" at bounding box center [600, 437] width 10 height 10
click at [69, 215] on span "Your Data" at bounding box center [110, 215] width 141 height 15
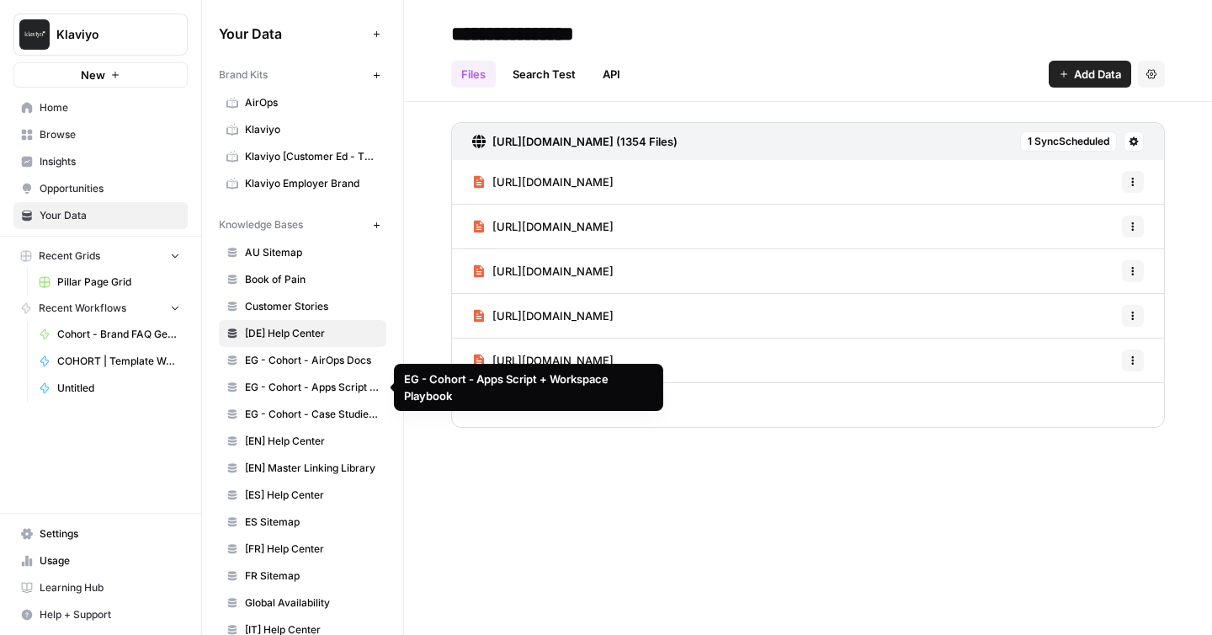
click at [321, 387] on span "EG - Cohort - Apps Script + Workspace Playbook" at bounding box center [312, 387] width 134 height 15
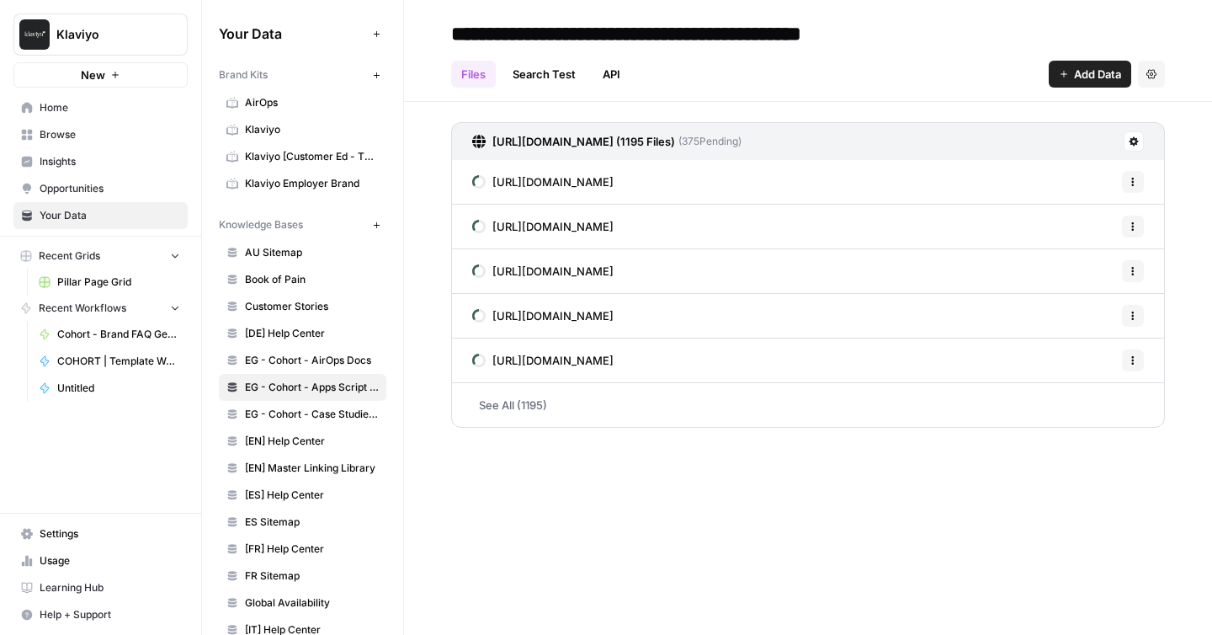
click at [515, 403] on link "See All (1195)" at bounding box center [808, 405] width 714 height 44
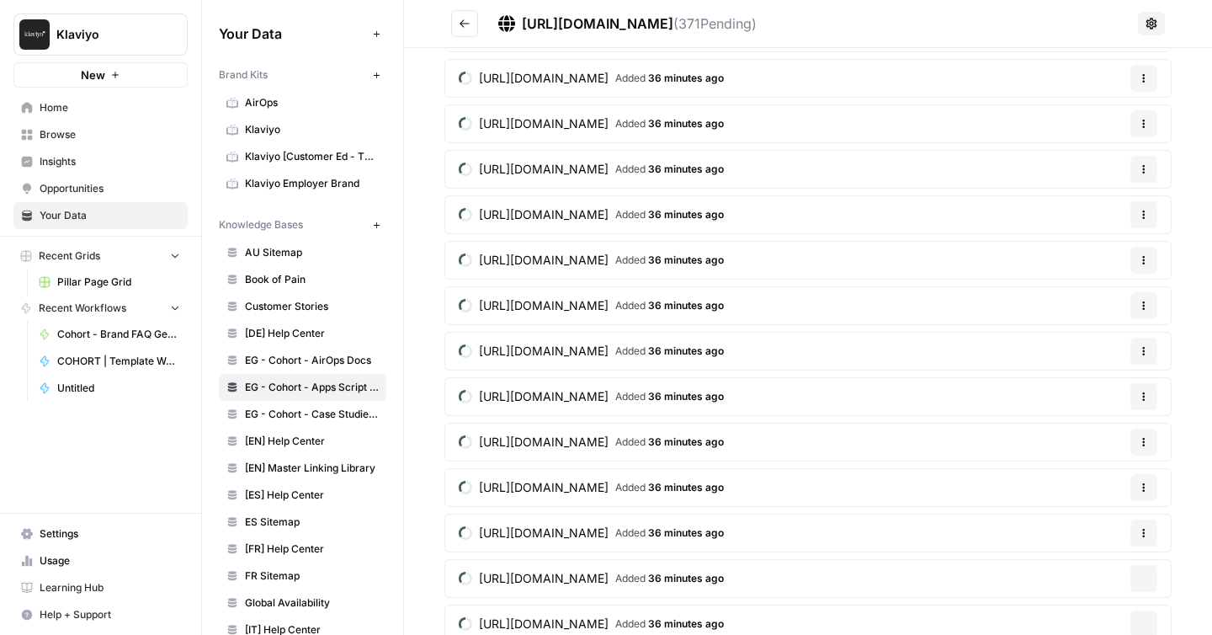
scroll to position [15902, 0]
click at [609, 534] on span "[URL][DOMAIN_NAME]" at bounding box center [544, 532] width 130 height 17
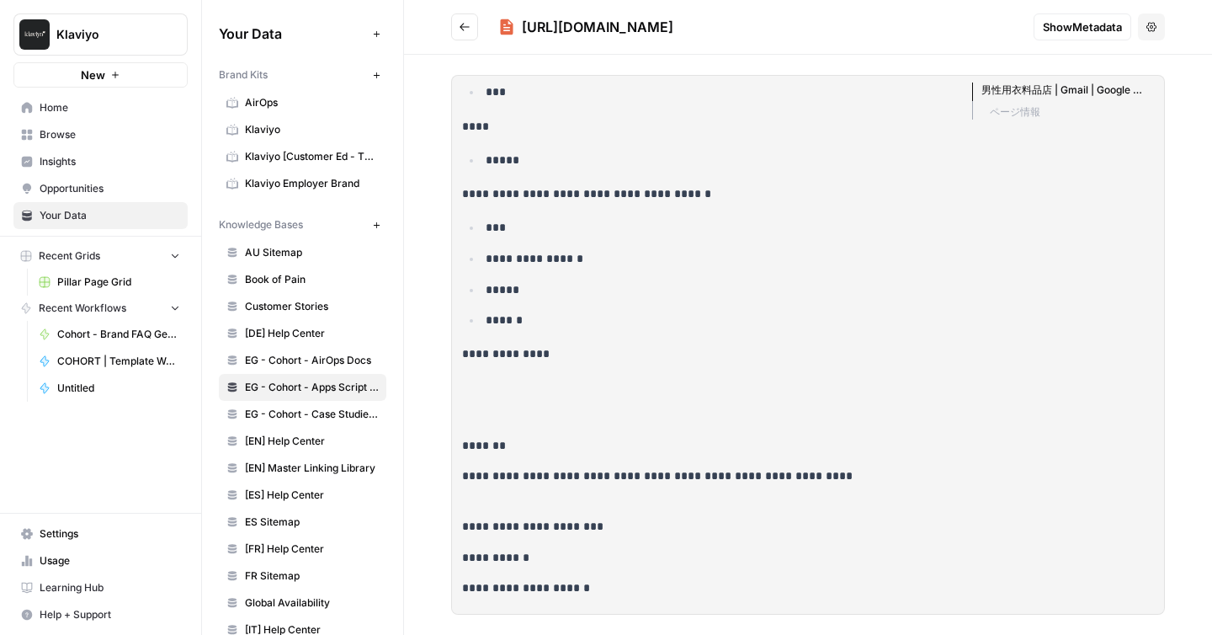
scroll to position [1055, 0]
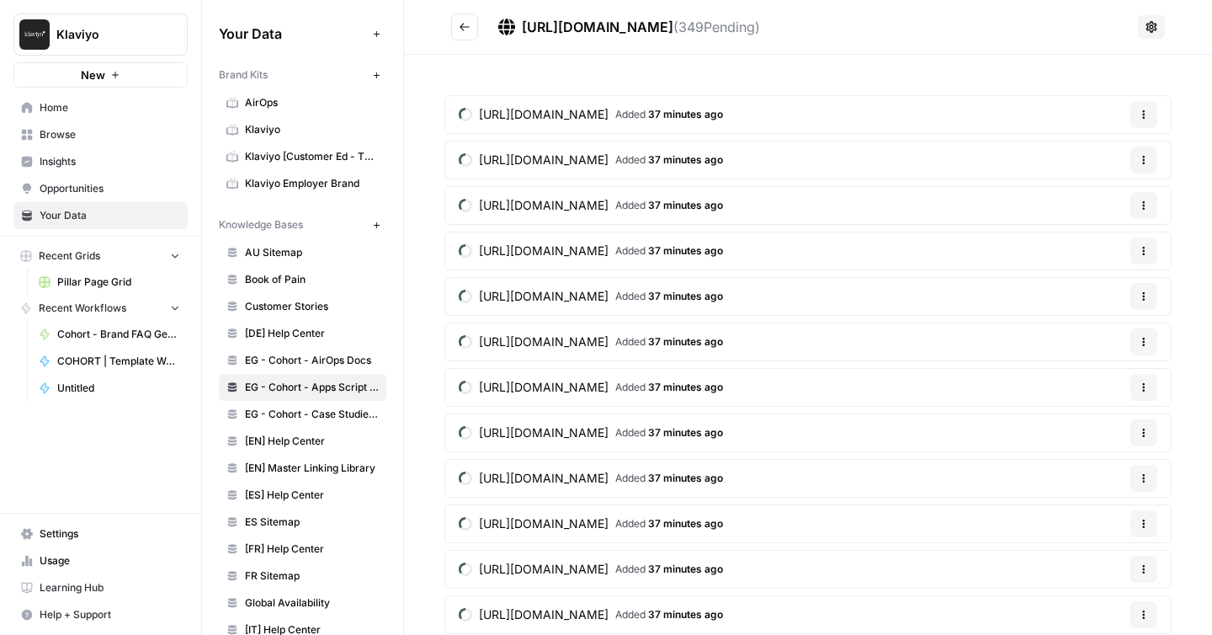
click at [459, 24] on icon "Go back" at bounding box center [465, 27] width 12 height 12
